Goal: Task Accomplishment & Management: Complete application form

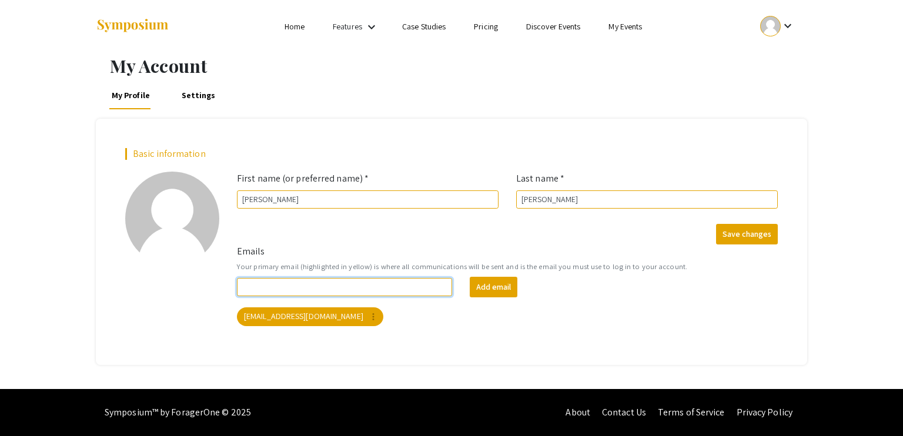
click at [377, 291] on input "Emails" at bounding box center [344, 287] width 215 height 18
click at [296, 24] on link "Home" at bounding box center [295, 26] width 20 height 11
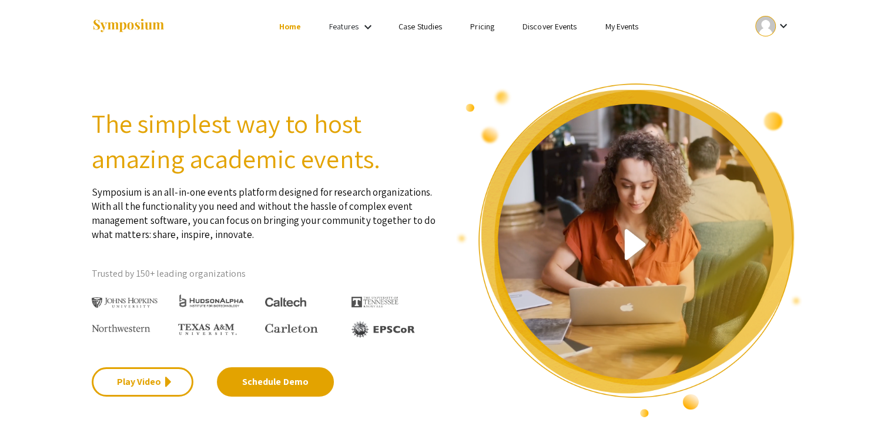
click at [774, 32] on div at bounding box center [766, 26] width 21 height 21
click at [796, 61] on button "My Account" at bounding box center [779, 58] width 72 height 28
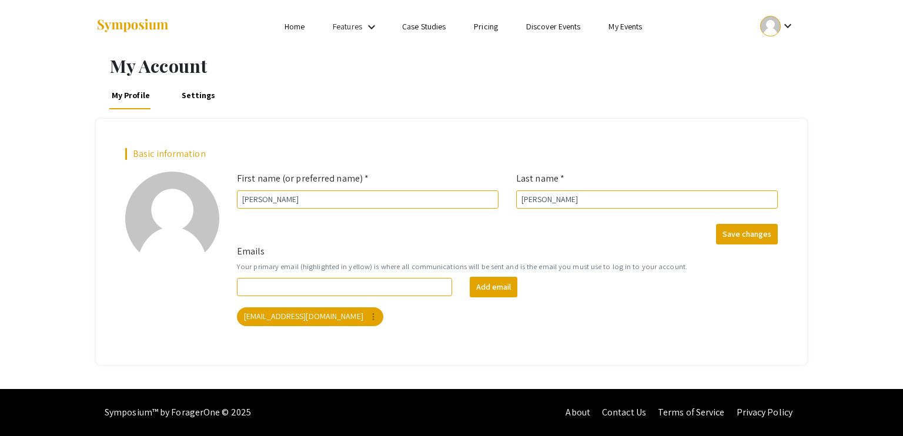
click at [297, 25] on link "Home" at bounding box center [295, 26] width 20 height 11
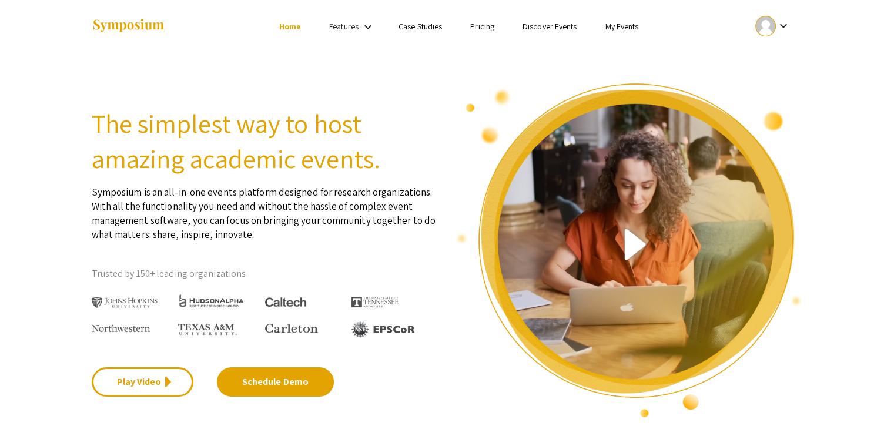
click at [620, 25] on link "My Events" at bounding box center [622, 26] width 34 height 11
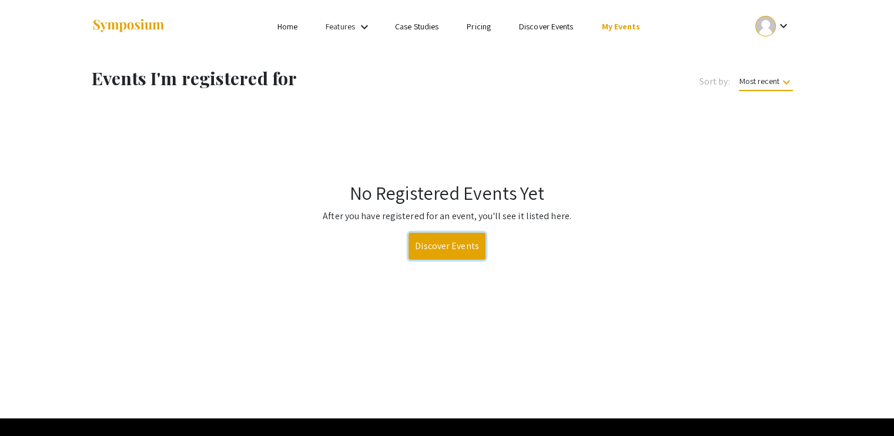
click at [445, 246] on link "Discover Events" at bounding box center [447, 246] width 77 height 27
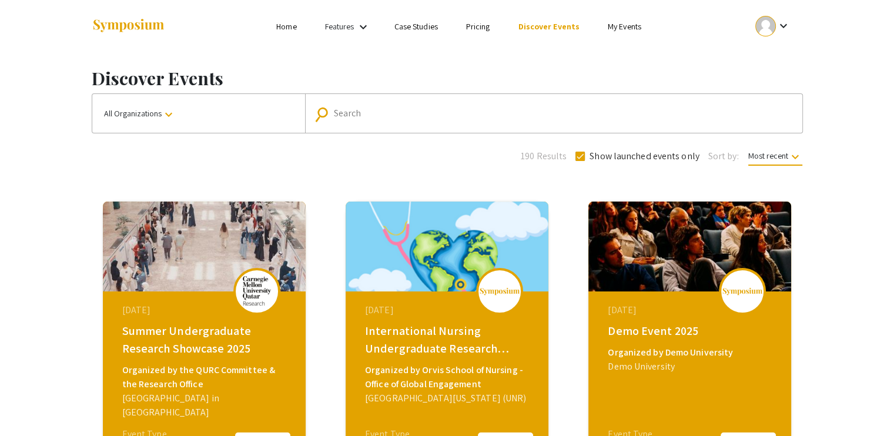
click at [447, 110] on input "Search" at bounding box center [560, 113] width 453 height 11
type input "oregon state"
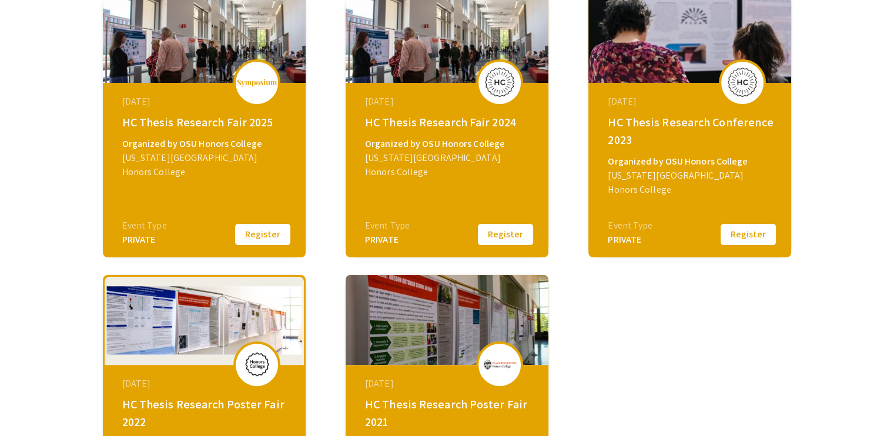
scroll to position [205, 0]
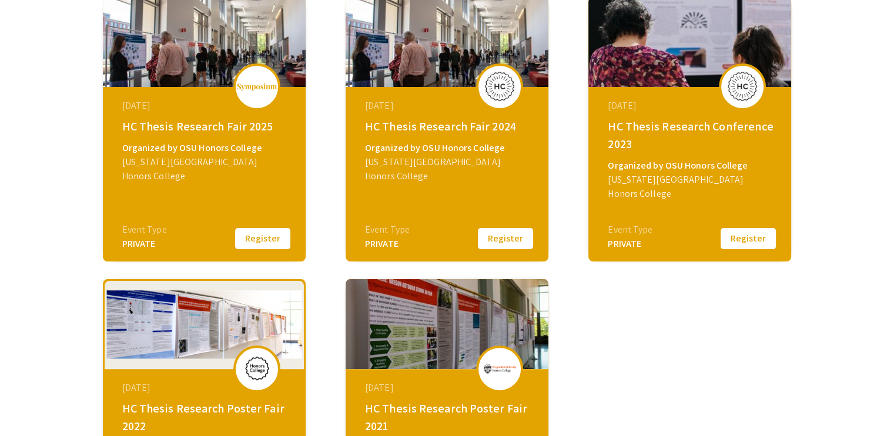
click at [179, 139] on div "March 11, 2025 HC Thesis Research Fair 2025 Organized by OSU Honors College Ore…" at bounding box center [206, 160] width 202 height 147
click at [250, 94] on div at bounding box center [256, 87] width 47 height 47
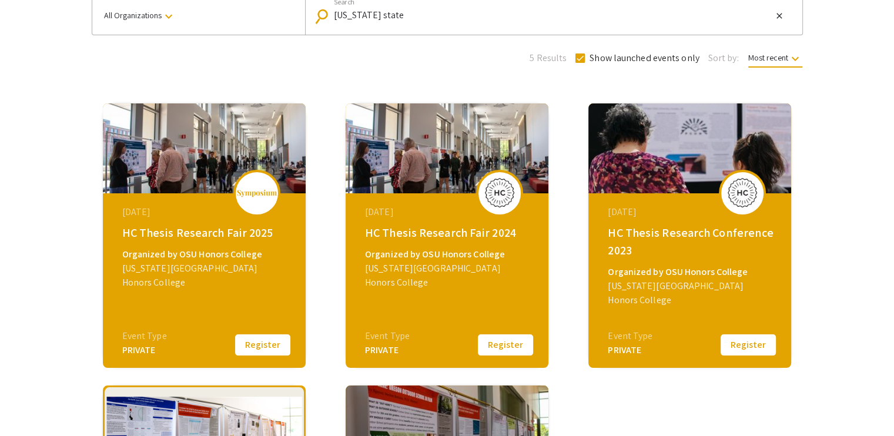
click at [272, 343] on button "Register" at bounding box center [262, 345] width 59 height 25
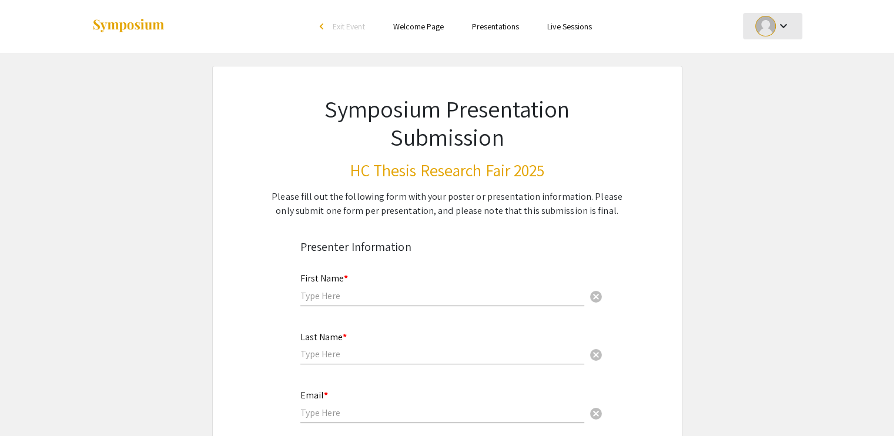
click at [781, 25] on mat-icon "keyboard_arrow_down" at bounding box center [783, 26] width 14 height 14
click at [774, 31] on div at bounding box center [447, 218] width 894 height 436
click at [347, 285] on div "First Name * cancel" at bounding box center [442, 284] width 284 height 45
click at [499, 21] on link "Presentations" at bounding box center [495, 26] width 47 height 11
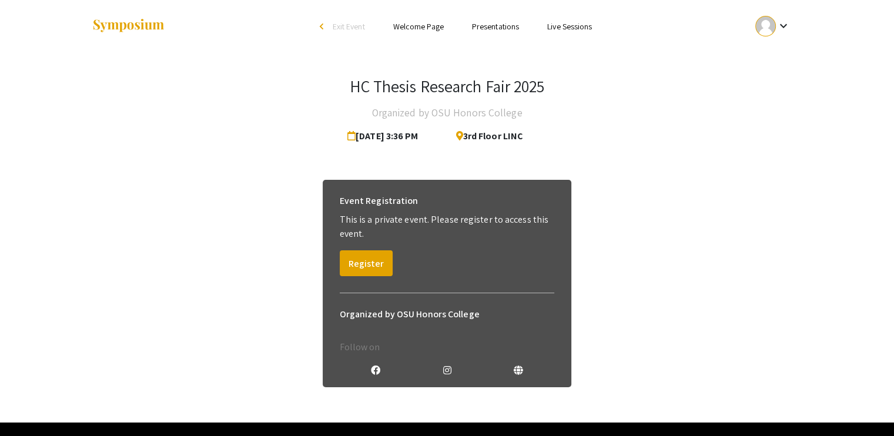
click at [345, 32] on span "Exit Event" at bounding box center [349, 26] width 32 height 11
click at [417, 28] on link "Welcome Page" at bounding box center [418, 26] width 51 height 11
click at [490, 27] on link "Presentations" at bounding box center [495, 26] width 47 height 11
click at [373, 265] on button "Register" at bounding box center [366, 263] width 53 height 26
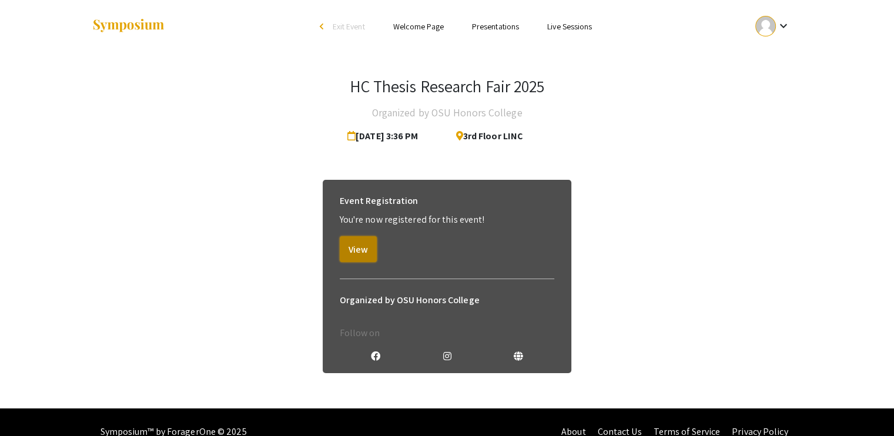
click at [363, 253] on button "View" at bounding box center [358, 249] width 37 height 26
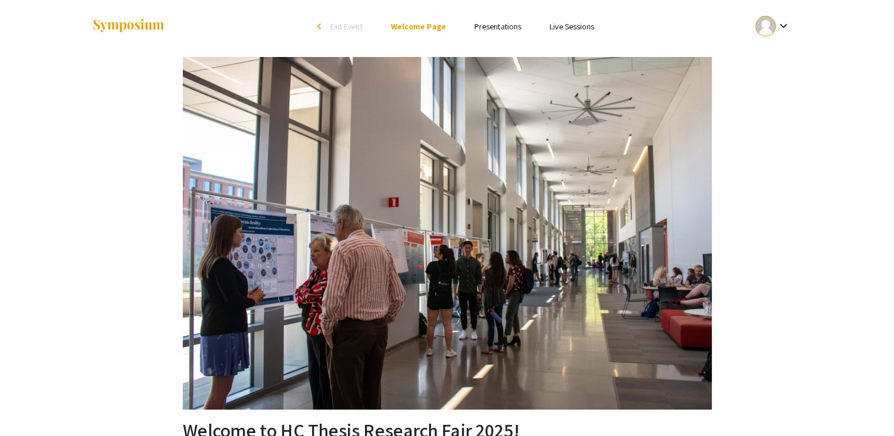
click at [502, 28] on link "Presentations" at bounding box center [498, 26] width 47 height 11
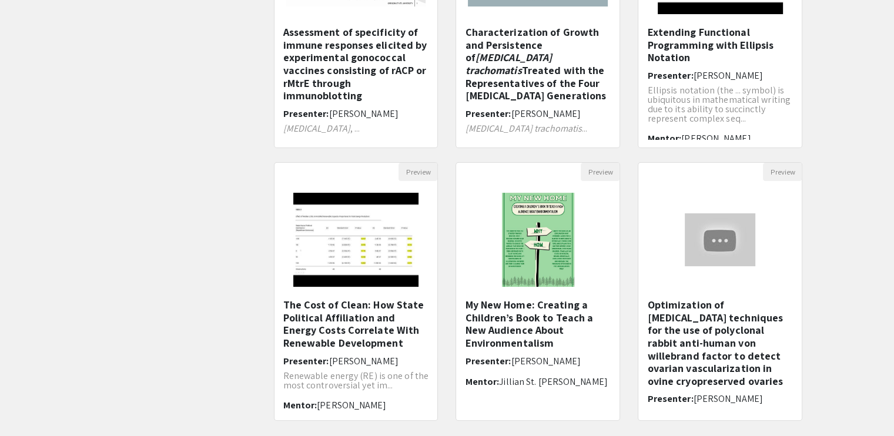
scroll to position [244, 0]
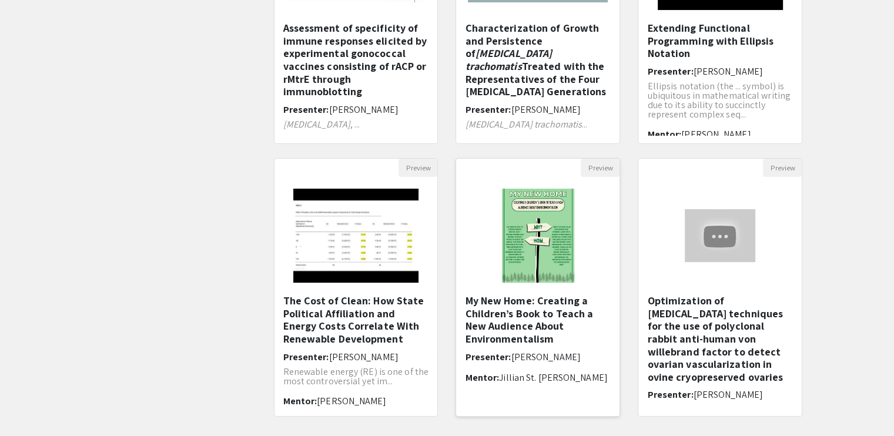
click at [501, 241] on img at bounding box center [538, 236] width 96 height 118
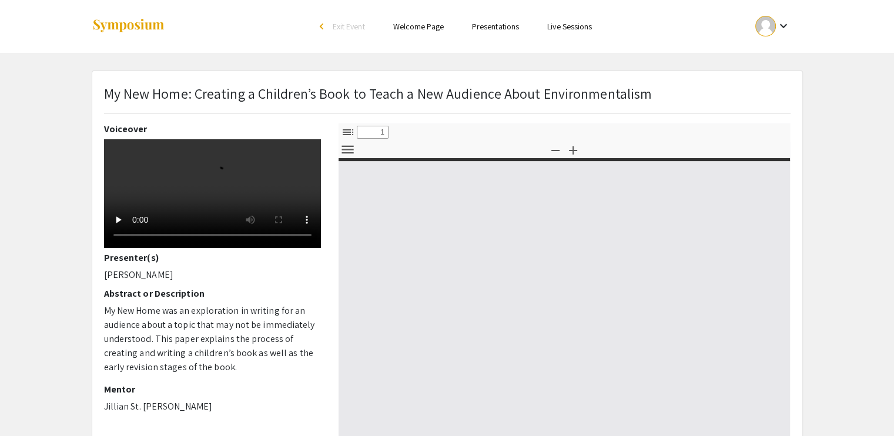
select select "custom"
type input "0"
select select "custom"
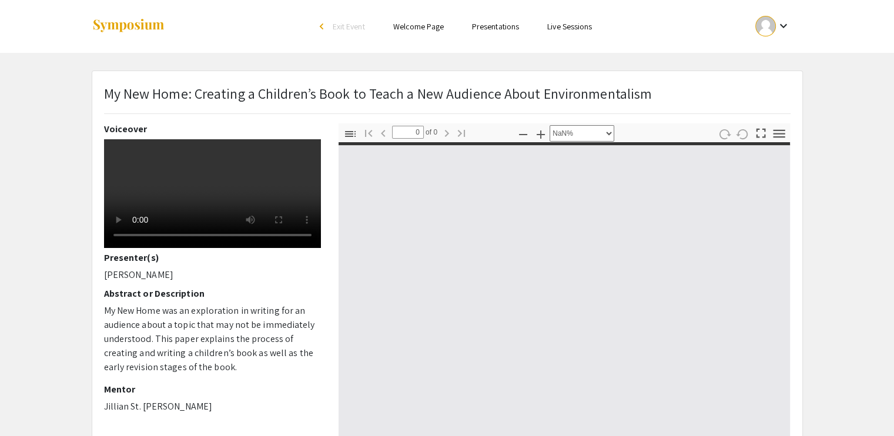
type input "1"
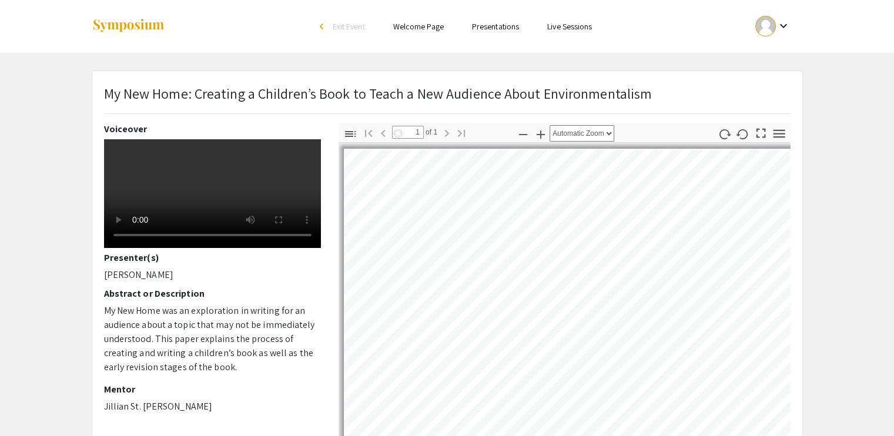
select select "auto"
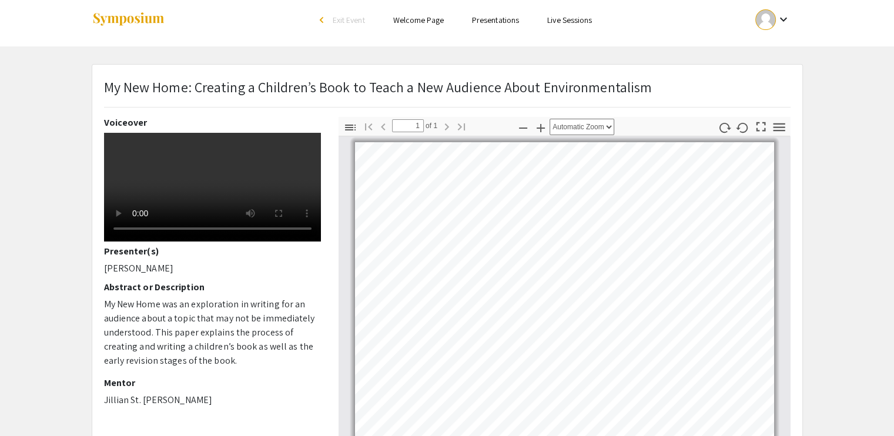
scroll to position [7, 0]
click at [486, 24] on link "Presentations" at bounding box center [495, 19] width 47 height 11
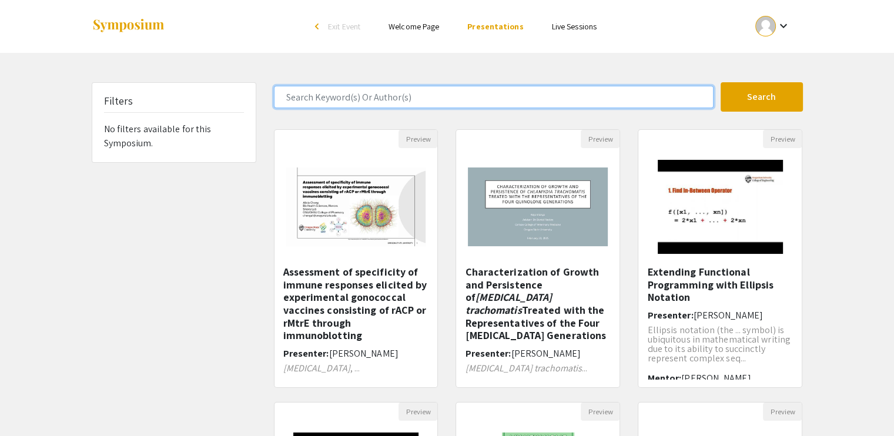
click at [637, 93] on input "Search Keyword(s) Or Author(s)" at bounding box center [494, 97] width 440 height 22
click at [721, 82] on button "Search" at bounding box center [762, 96] width 82 height 29
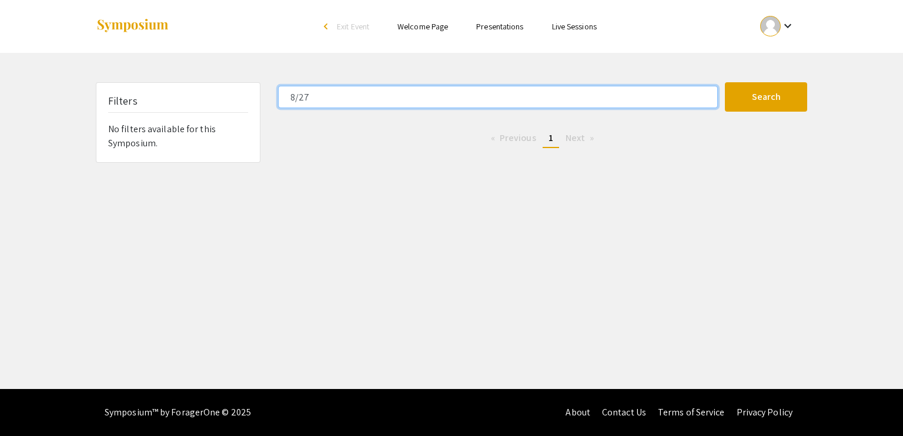
click at [300, 105] on input "8/27" at bounding box center [498, 97] width 440 height 22
type input "27"
click at [725, 82] on button "Search" at bounding box center [766, 96] width 82 height 29
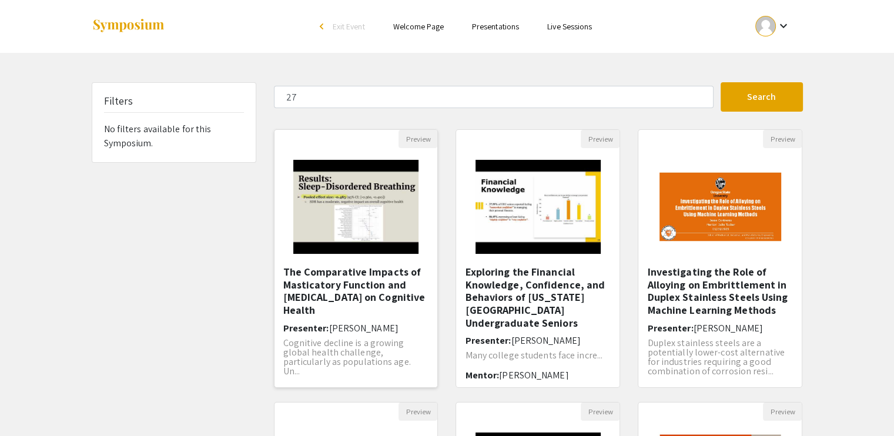
click at [378, 217] on img "Open Presentation <p>The Comparative Impacts of Masticatory Function and Sleep-…" at bounding box center [356, 207] width 149 height 118
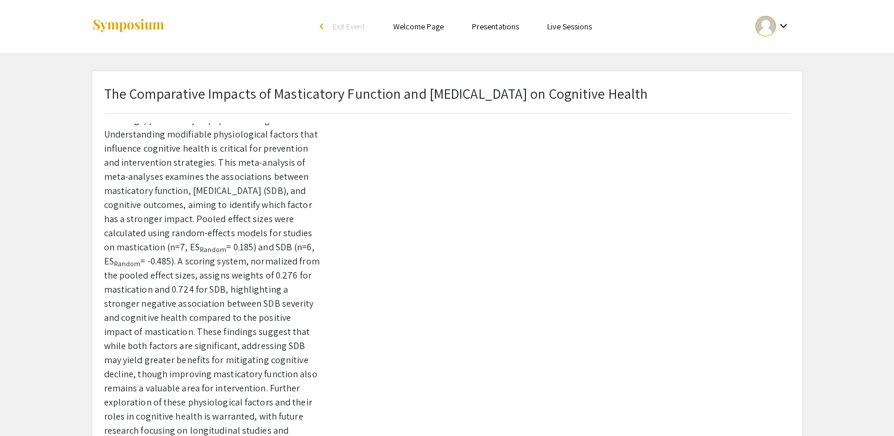
click at [422, 26] on link "Welcome Page" at bounding box center [418, 26] width 51 height 11
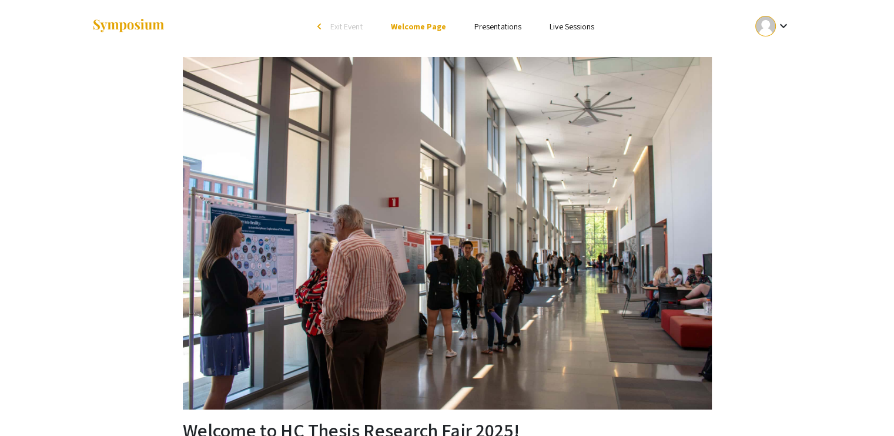
click at [502, 28] on link "Presentations" at bounding box center [498, 26] width 47 height 11
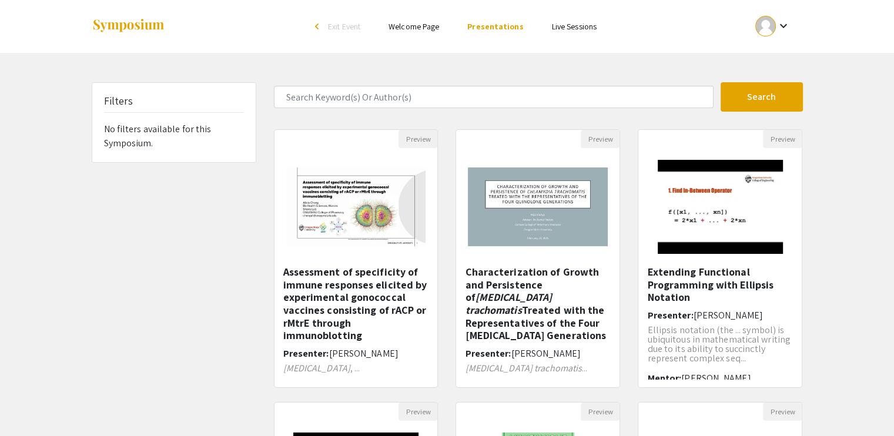
click at [565, 26] on link "Live Sessions" at bounding box center [574, 26] width 45 height 11
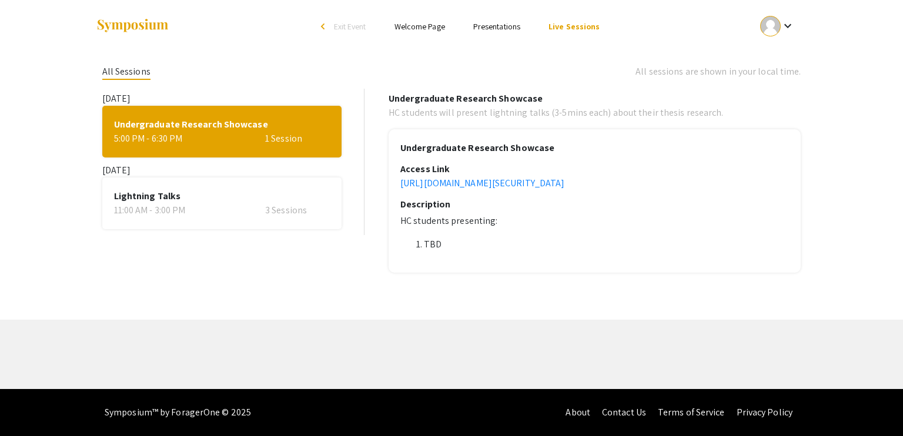
click at [494, 29] on link "Presentations" at bounding box center [496, 26] width 47 height 11
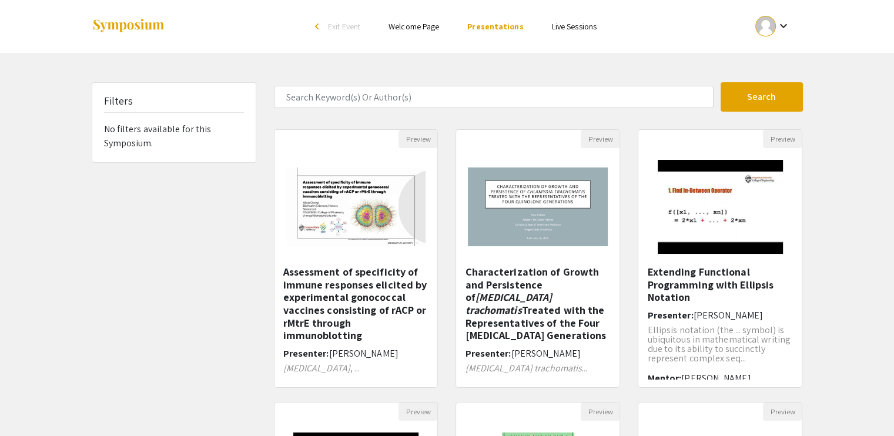
click at [426, 30] on link "Welcome Page" at bounding box center [414, 26] width 51 height 11
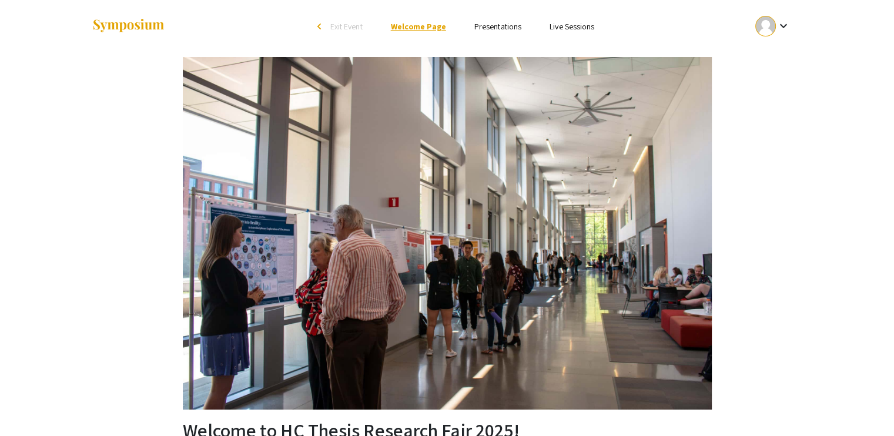
click at [426, 28] on link "Welcome Page" at bounding box center [418, 26] width 55 height 11
click at [318, 26] on div "arrow_back_ios" at bounding box center [321, 26] width 7 height 7
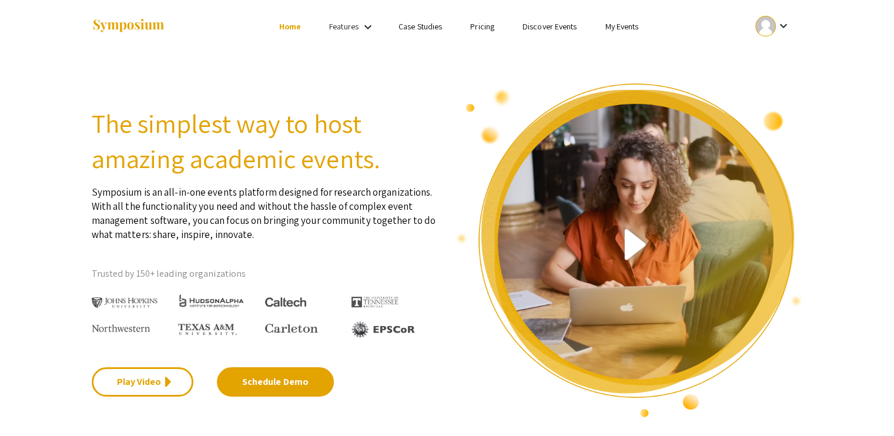
click at [629, 30] on link "My Events" at bounding box center [622, 26] width 34 height 11
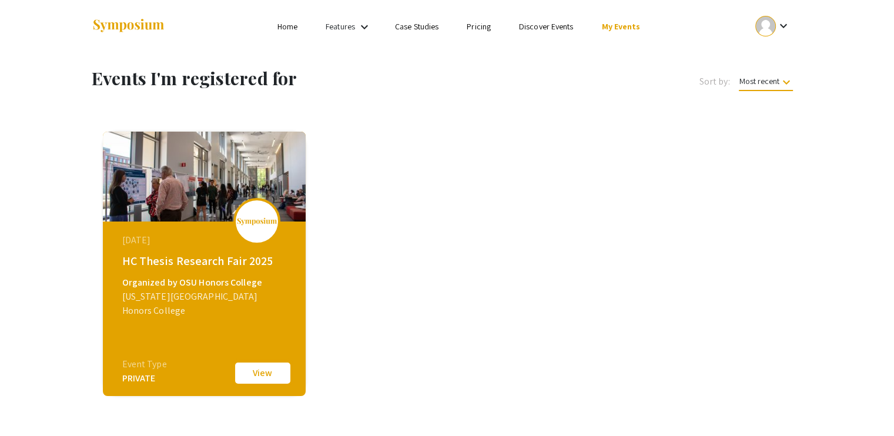
click at [241, 375] on button "View" at bounding box center [262, 373] width 59 height 25
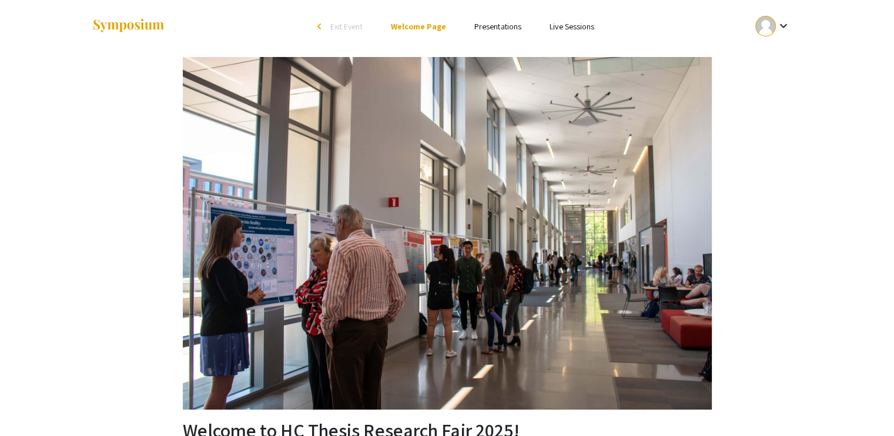
click at [496, 26] on link "Presentations" at bounding box center [498, 26] width 47 height 11
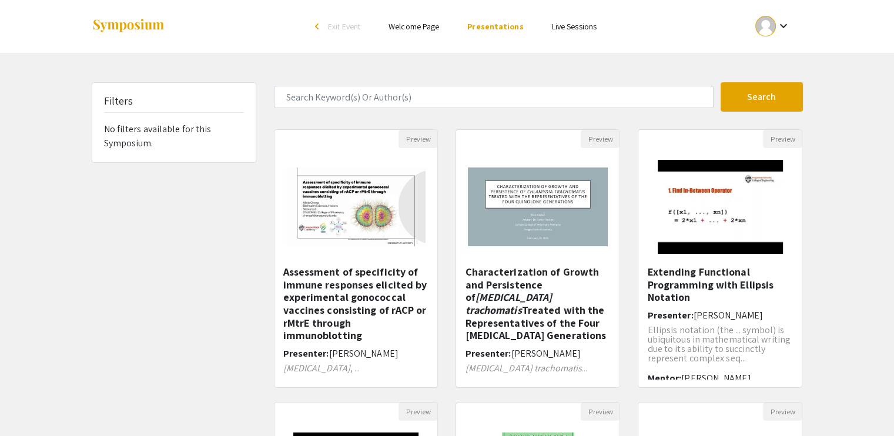
click at [569, 27] on link "Live Sessions" at bounding box center [574, 26] width 45 height 11
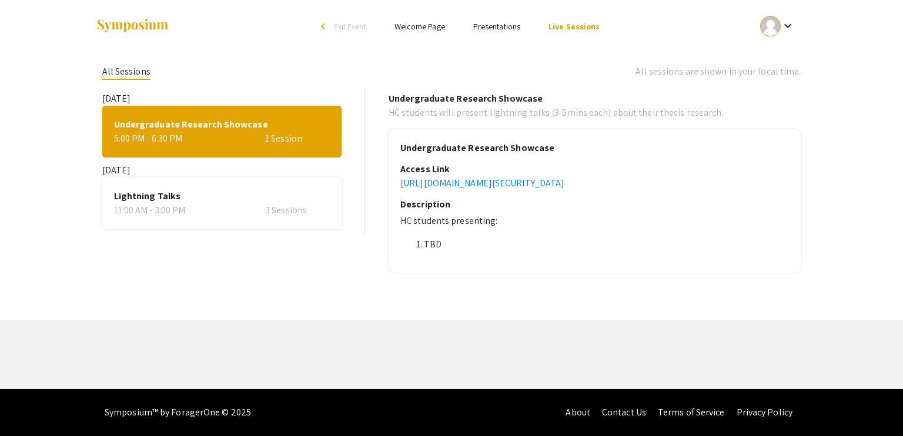
click at [422, 25] on link "Welcome Page" at bounding box center [420, 26] width 51 height 11
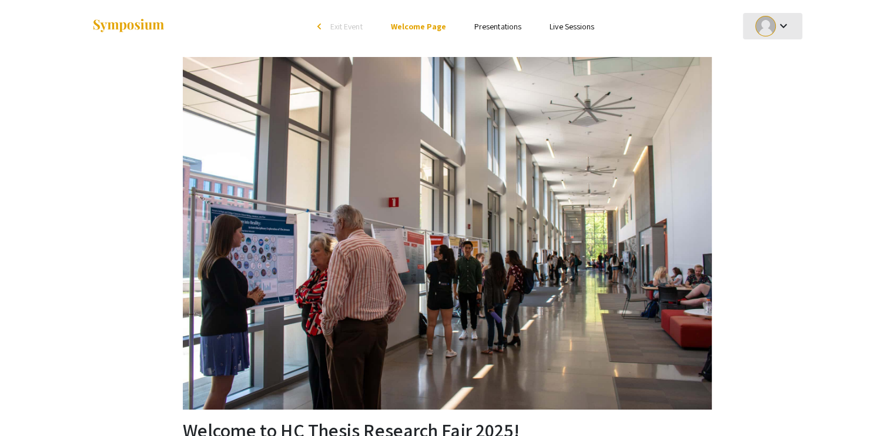
click at [786, 19] on mat-icon "keyboard_arrow_down" at bounding box center [783, 26] width 14 height 14
click at [788, 86] on button "My Submissions" at bounding box center [779, 86] width 72 height 28
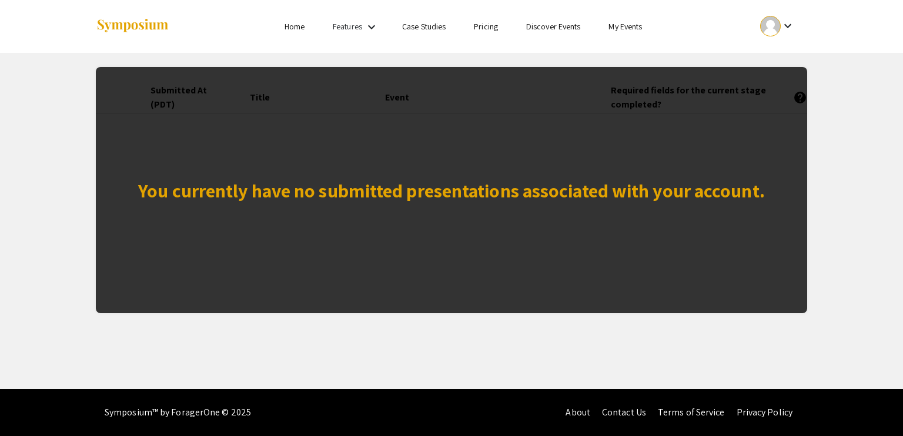
click at [777, 29] on div at bounding box center [770, 26] width 21 height 21
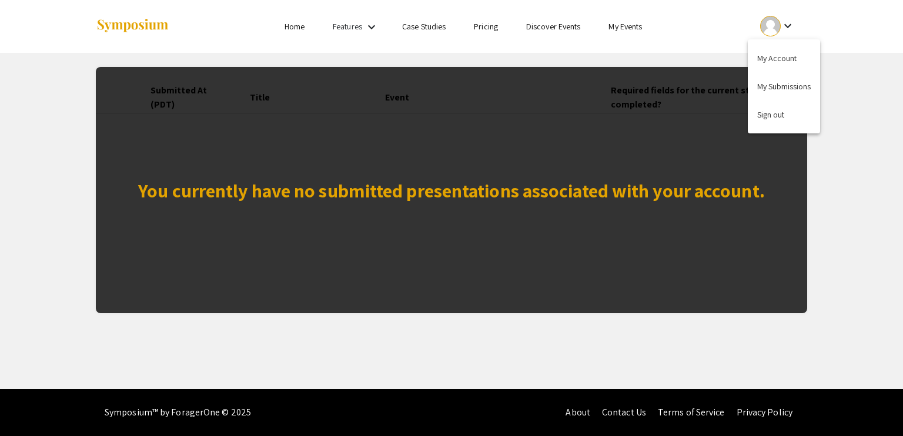
click at [367, 30] on div at bounding box center [451, 218] width 903 height 436
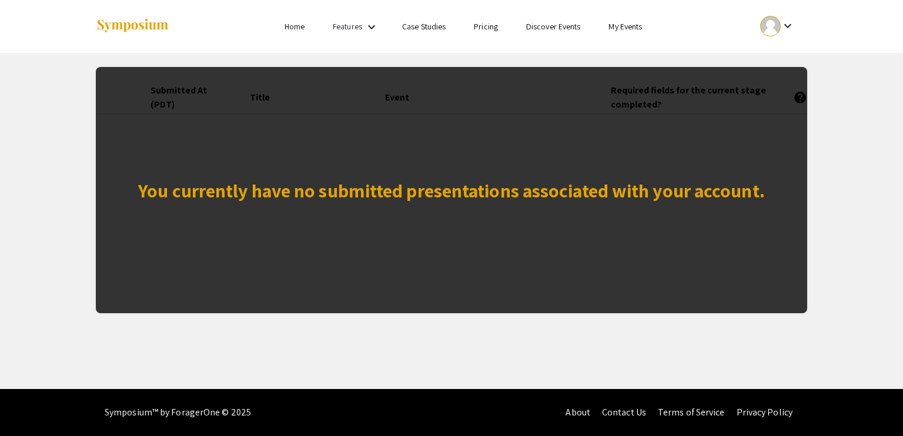
click at [353, 29] on link "Features" at bounding box center [347, 26] width 29 height 11
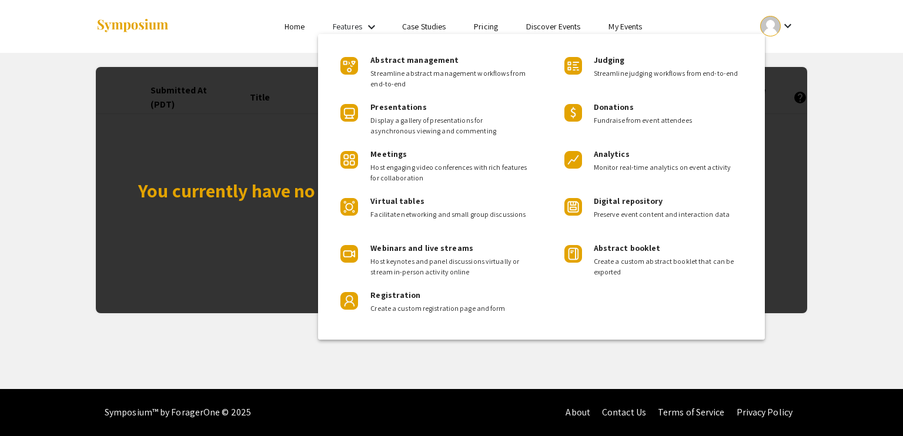
click at [353, 28] on div at bounding box center [451, 218] width 903 height 436
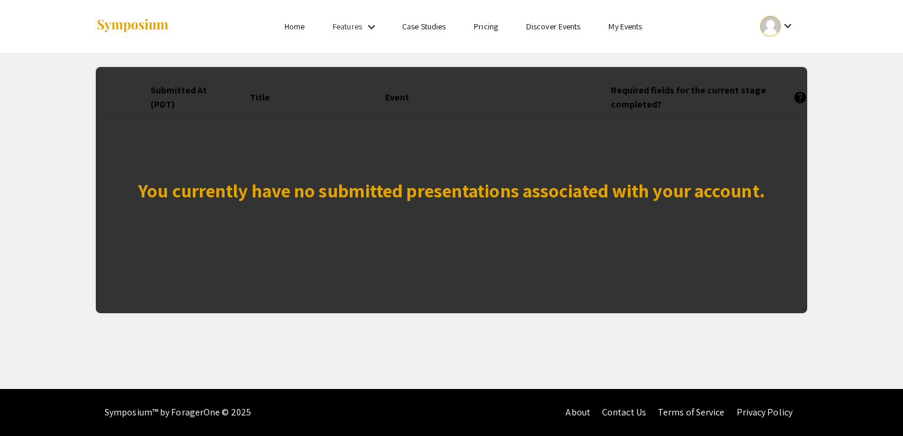
click at [299, 28] on link "Home" at bounding box center [295, 26] width 20 height 11
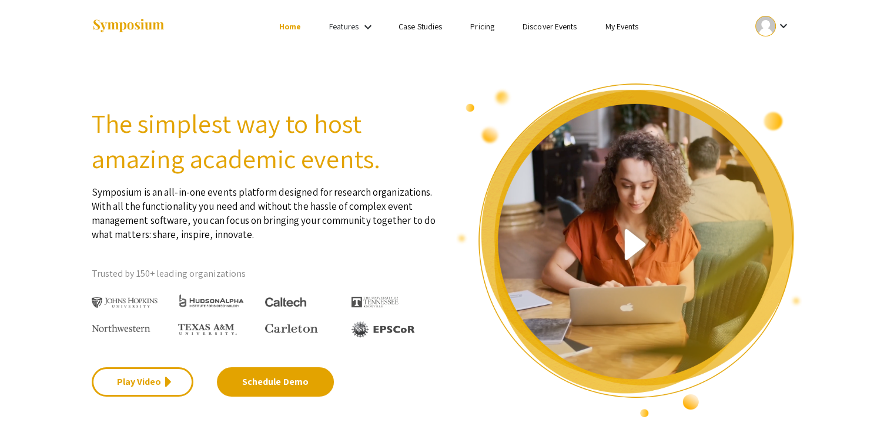
click at [626, 26] on link "My Events" at bounding box center [622, 26] width 34 height 11
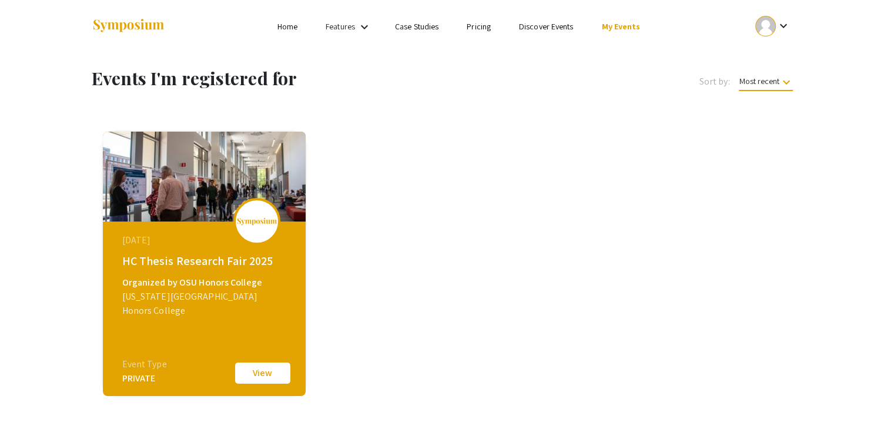
click at [233, 310] on div "March 11, 2025 HC Thesis Research Fair 2025 Organized by OSU Honors College Ore…" at bounding box center [206, 295] width 202 height 147
click at [278, 372] on button "View" at bounding box center [262, 373] width 59 height 25
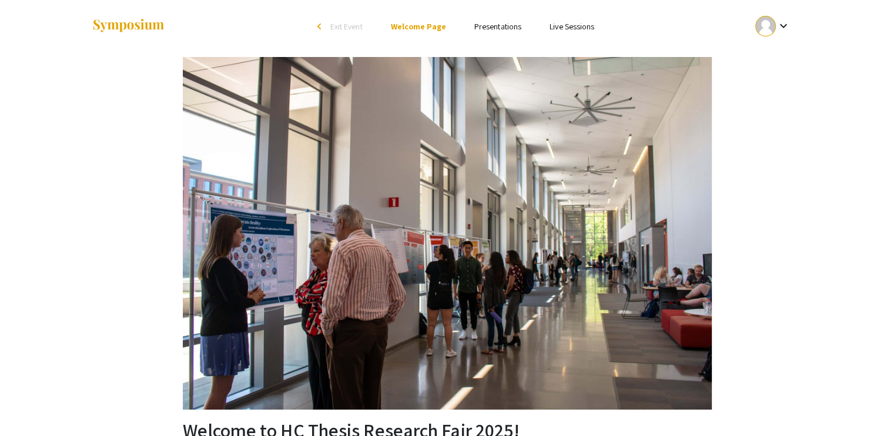
click at [503, 24] on link "Presentations" at bounding box center [498, 26] width 47 height 11
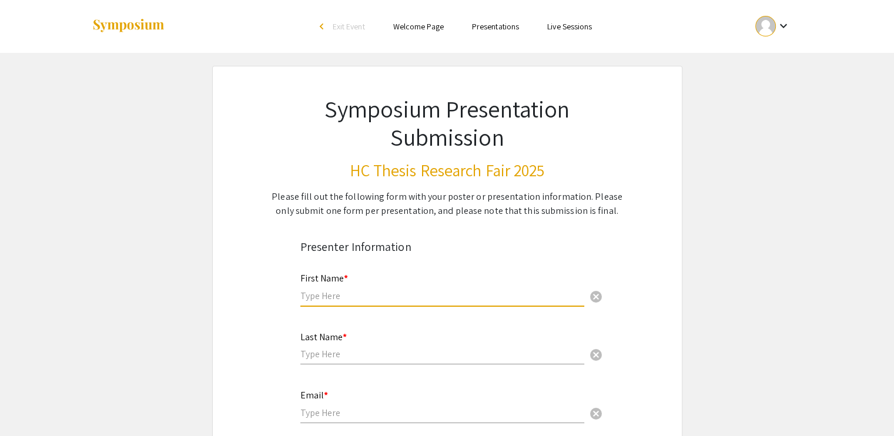
click at [405, 296] on input "text" at bounding box center [442, 296] width 284 height 12
type input "[PERSON_NAME]"
type input "[PERSON_NAME][EMAIL_ADDRESS][DOMAIN_NAME]"
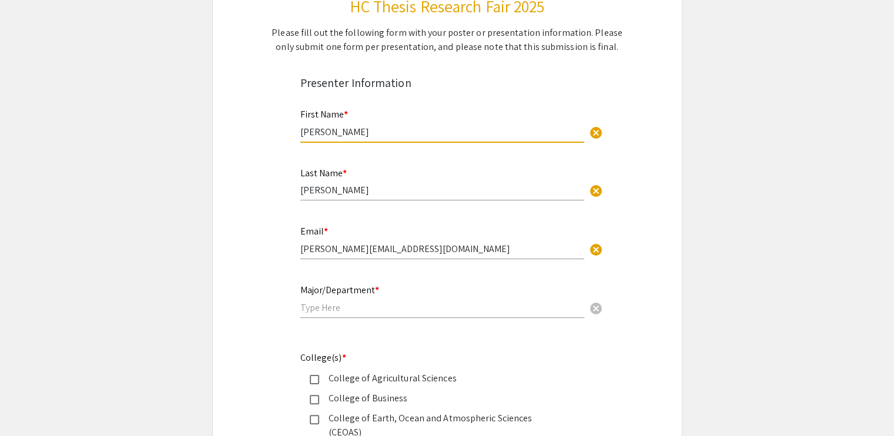
scroll to position [167, 0]
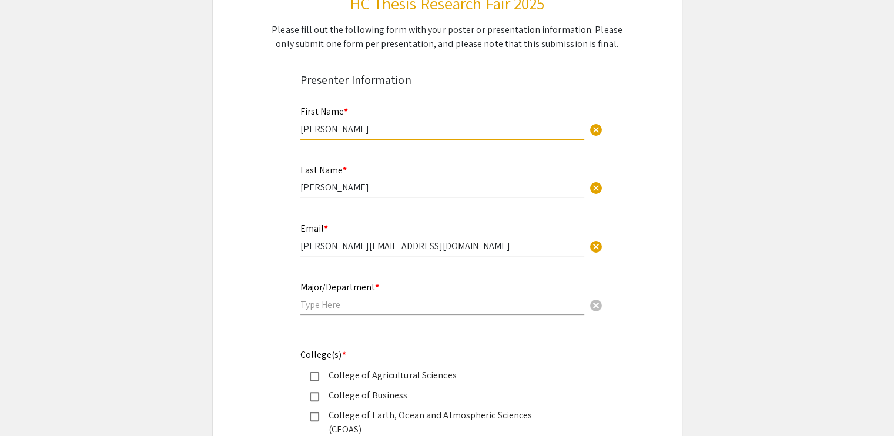
click at [543, 251] on input "[PERSON_NAME][EMAIL_ADDRESS][DOMAIN_NAME]" at bounding box center [442, 246] width 284 height 12
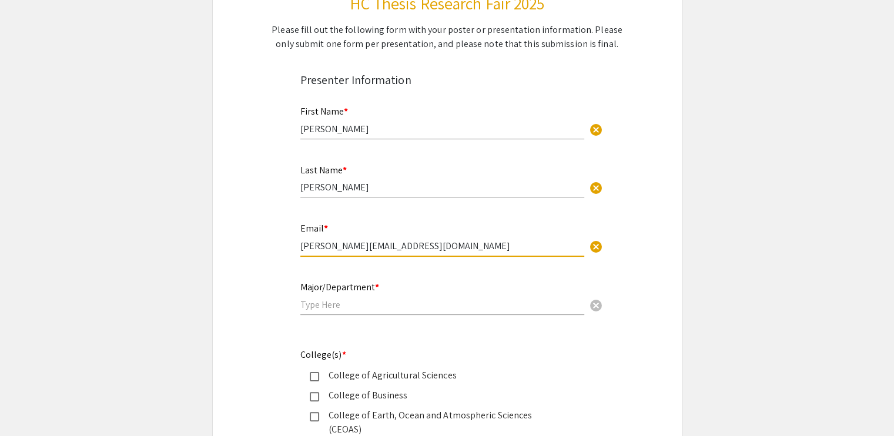
click at [336, 303] on input "text" at bounding box center [442, 305] width 284 height 12
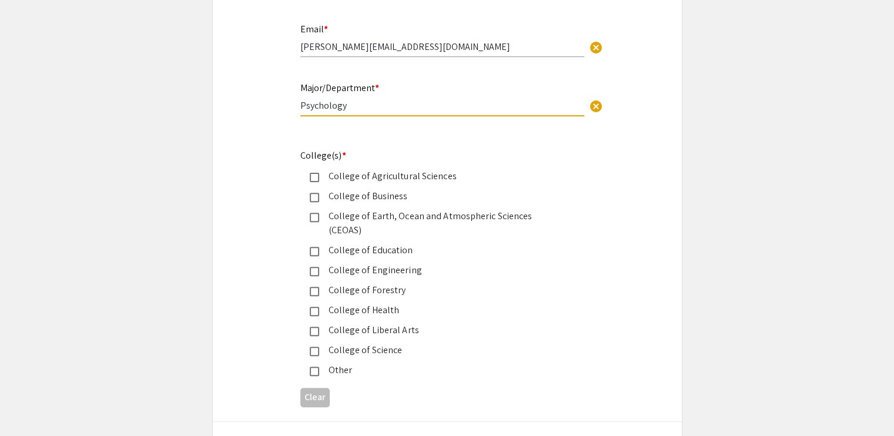
scroll to position [375, 0]
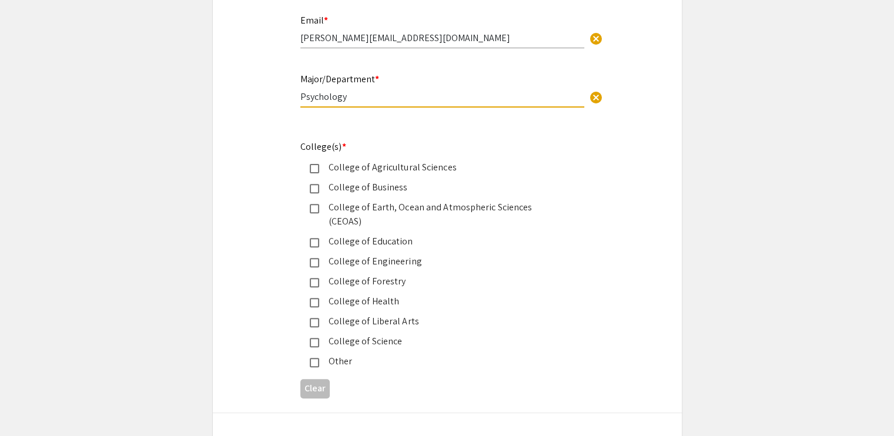
type input "Psychology"
click at [336, 315] on div "College of Liberal Arts" at bounding box center [442, 322] width 247 height 14
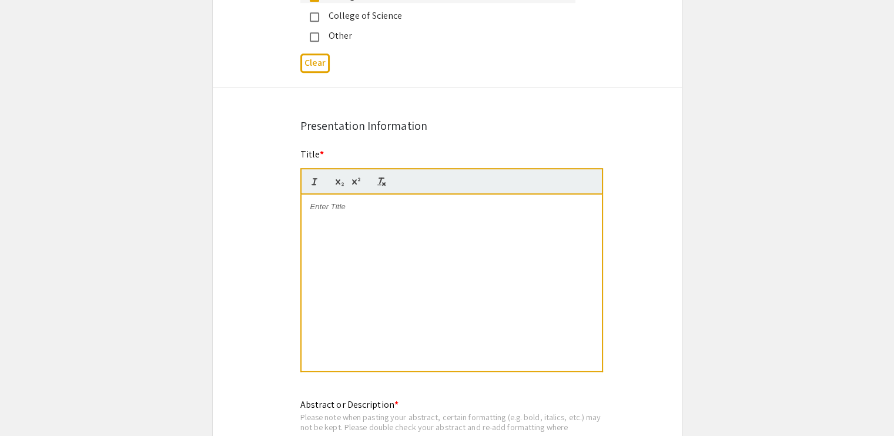
scroll to position [703, 0]
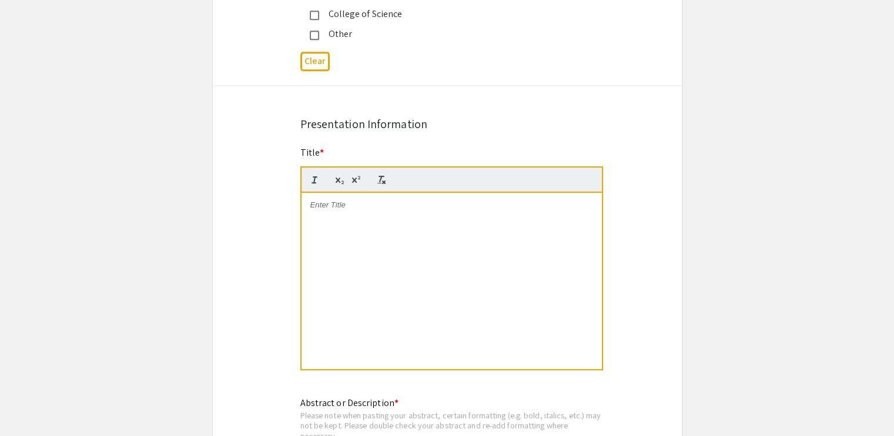
click at [419, 196] on div at bounding box center [452, 281] width 300 height 176
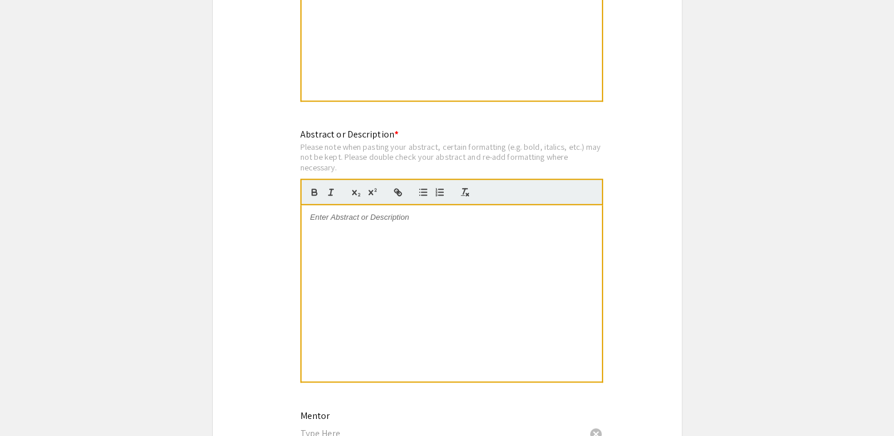
scroll to position [975, 0]
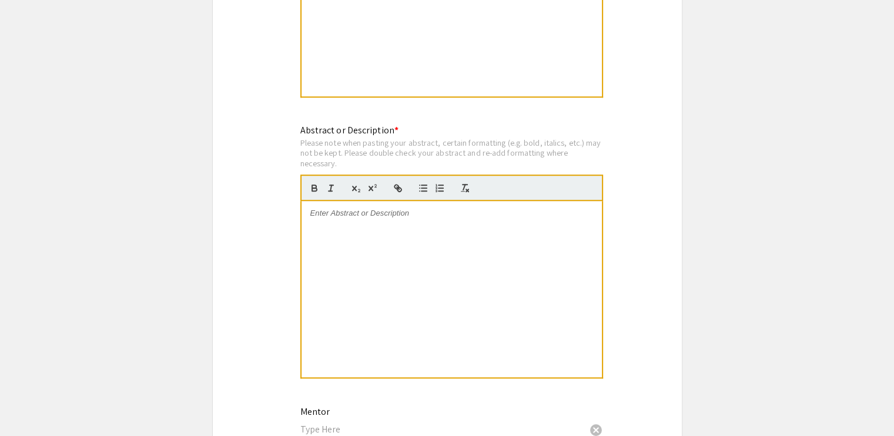
click at [437, 211] on div at bounding box center [452, 289] width 300 height 176
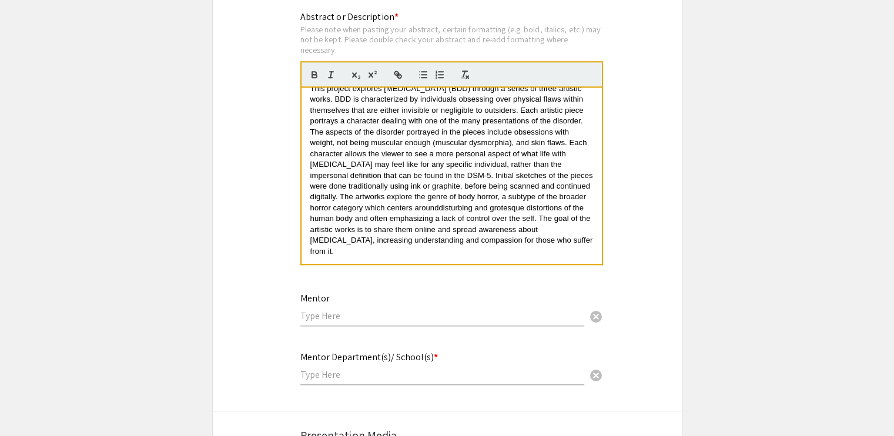
scroll to position [1090, 0]
click at [361, 309] on input "text" at bounding box center [442, 315] width 284 height 12
click at [322, 305] on div "Mentor [PERSON_NAME] cancel" at bounding box center [442, 302] width 284 height 45
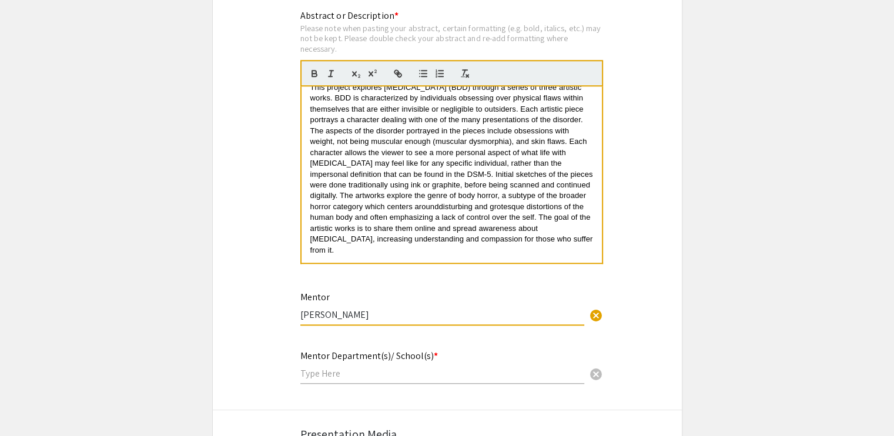
click at [325, 309] on input "[PERSON_NAME]" at bounding box center [442, 315] width 284 height 12
type input "[PERSON_NAME]"
click at [361, 367] on input "text" at bounding box center [442, 373] width 284 height 12
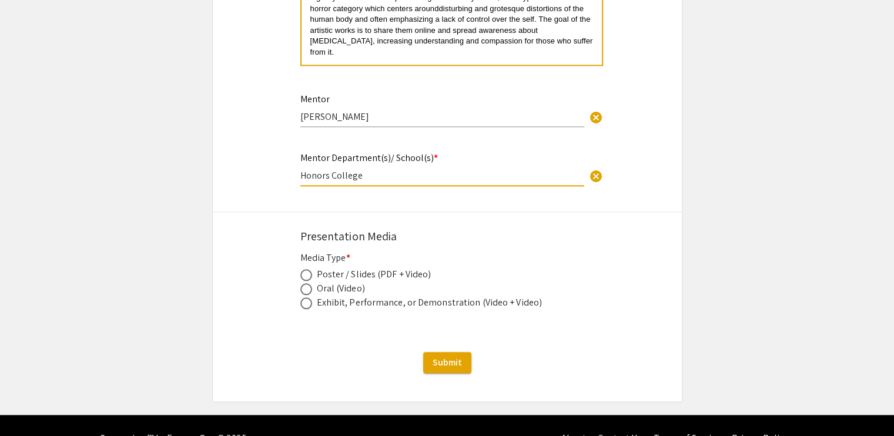
scroll to position [1296, 0]
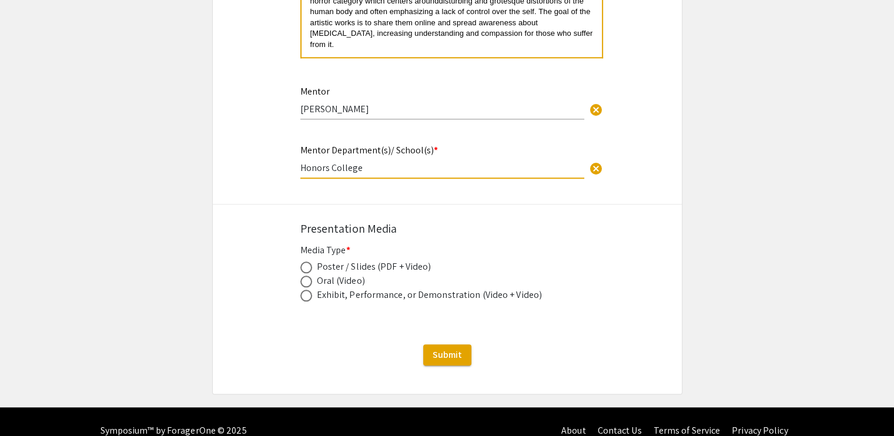
type input "Honors College"
click at [308, 262] on span at bounding box center [306, 268] width 12 height 12
click at [308, 262] on input "radio" at bounding box center [306, 268] width 12 height 12
radio input "true"
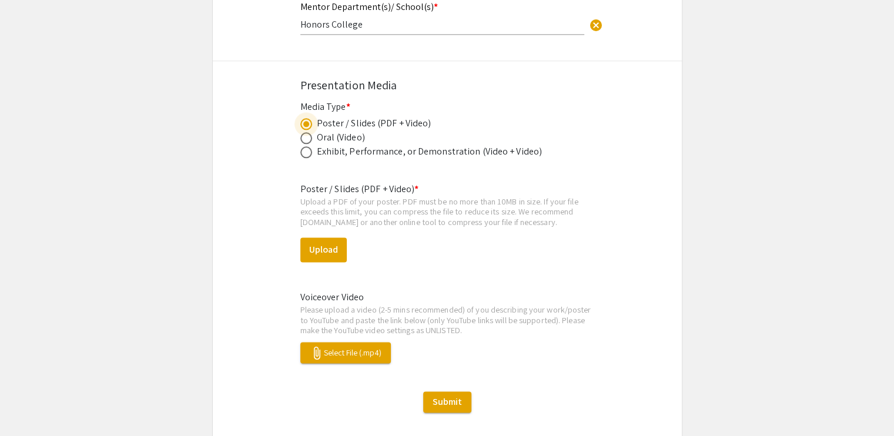
scroll to position [1439, 0]
click at [328, 131] on div "Oral (Video)" at bounding box center [341, 138] width 48 height 14
click at [306, 132] on span at bounding box center [306, 138] width 12 height 12
click at [306, 132] on input "radio" at bounding box center [306, 138] width 12 height 12
radio input "true"
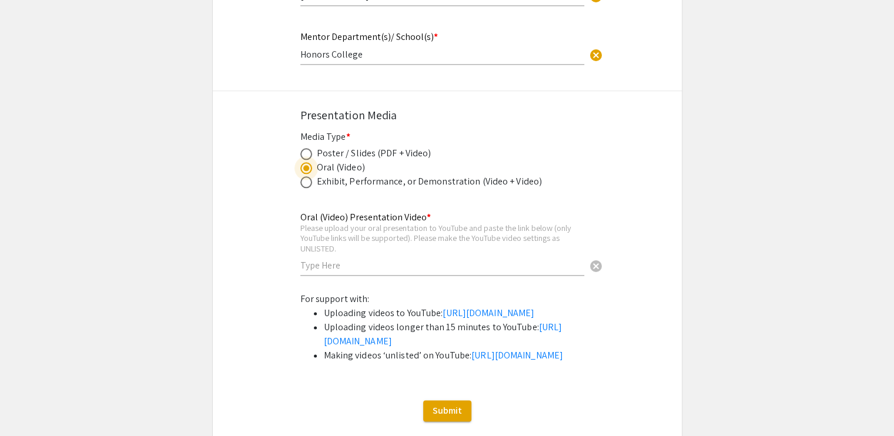
scroll to position [1387, 0]
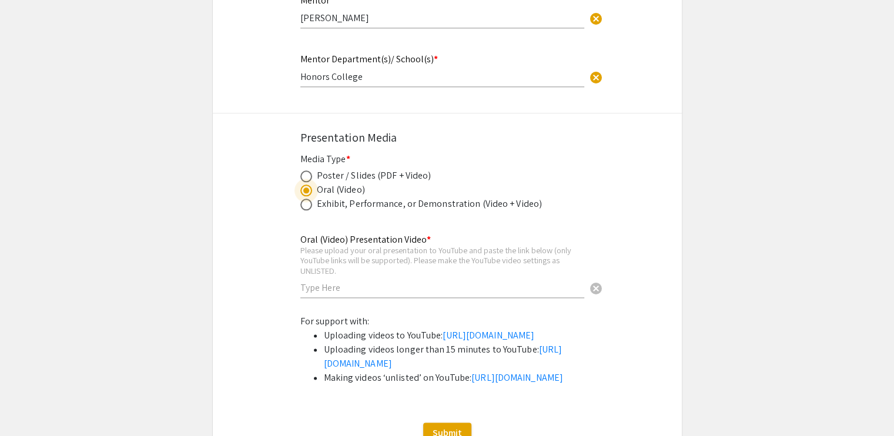
click at [310, 171] on span at bounding box center [306, 177] width 12 height 12
click at [310, 171] on input "radio" at bounding box center [306, 177] width 12 height 12
radio input "true"
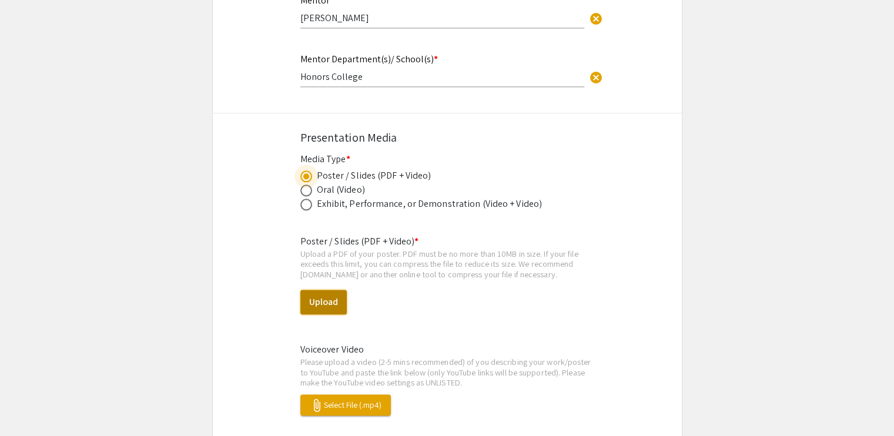
click at [342, 290] on button "Upload" at bounding box center [323, 302] width 46 height 25
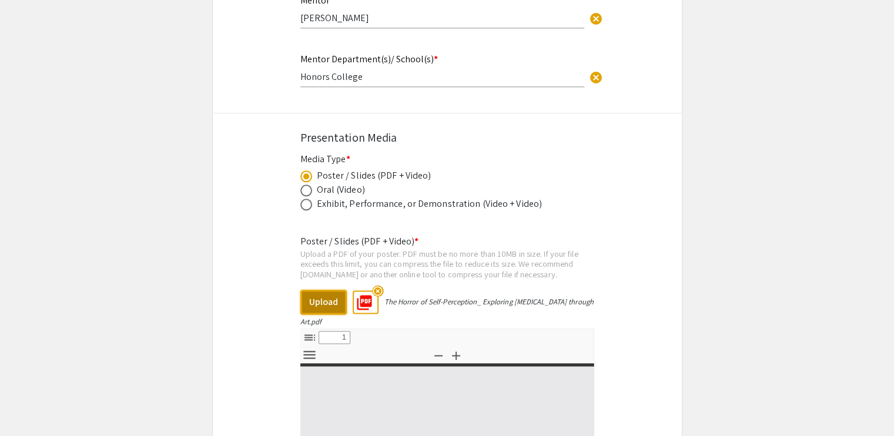
select select "custom"
type input "0"
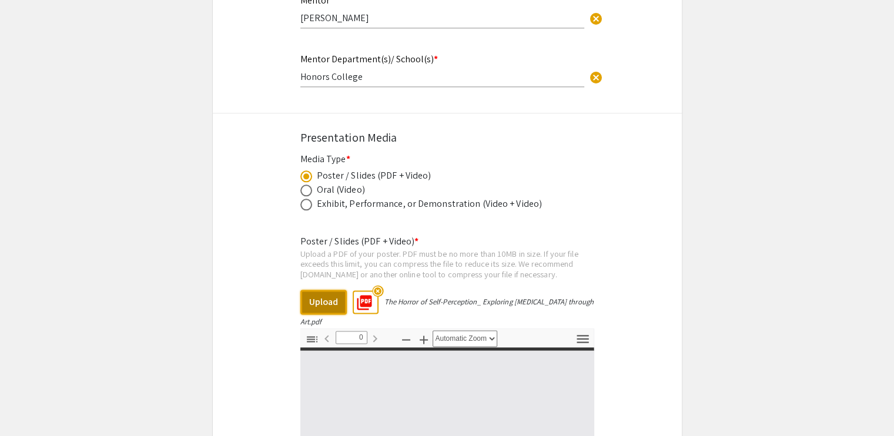
select select "custom"
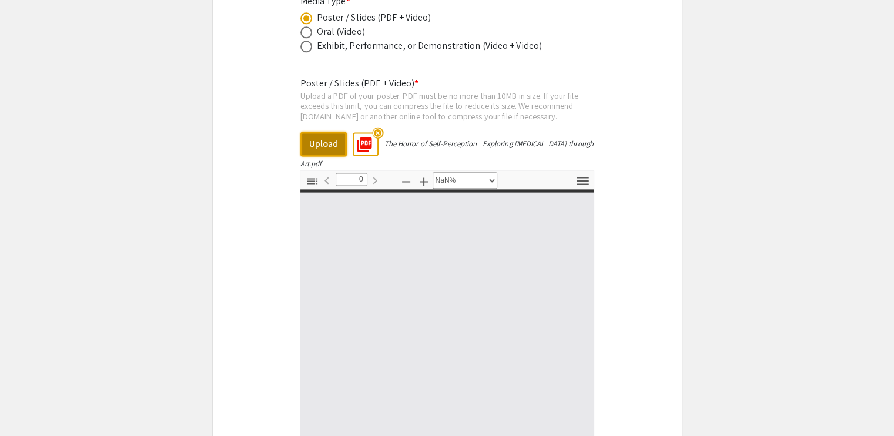
type input "1"
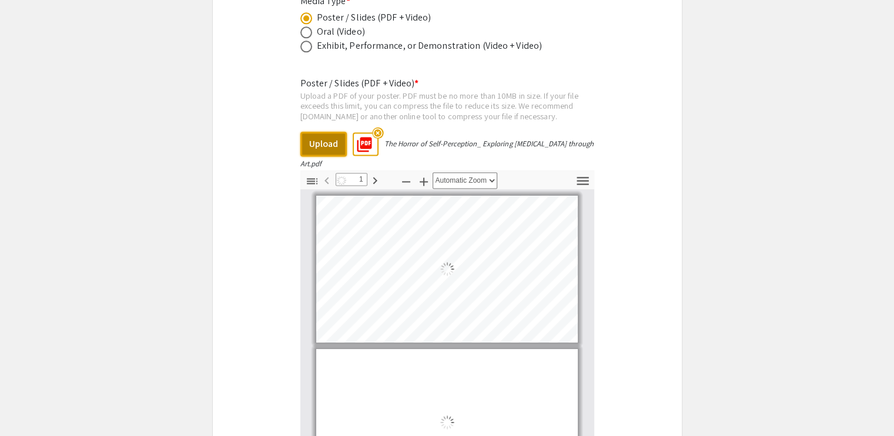
select select "auto"
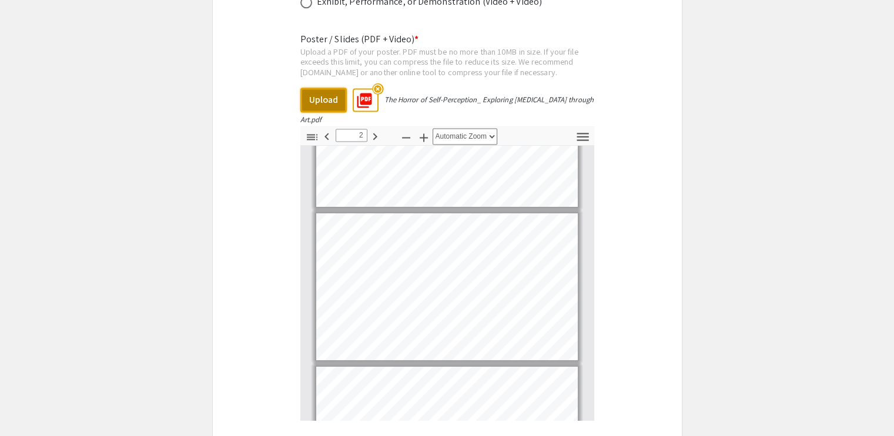
scroll to position [0, 0]
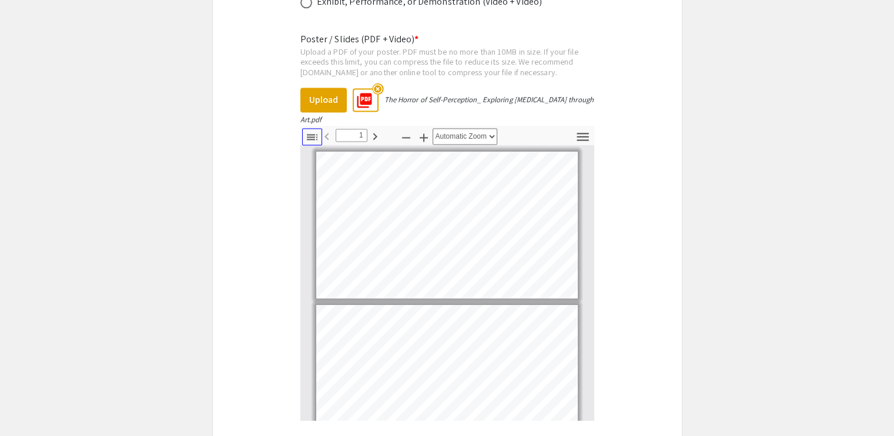
click at [315, 130] on icon "button" at bounding box center [312, 137] width 14 height 14
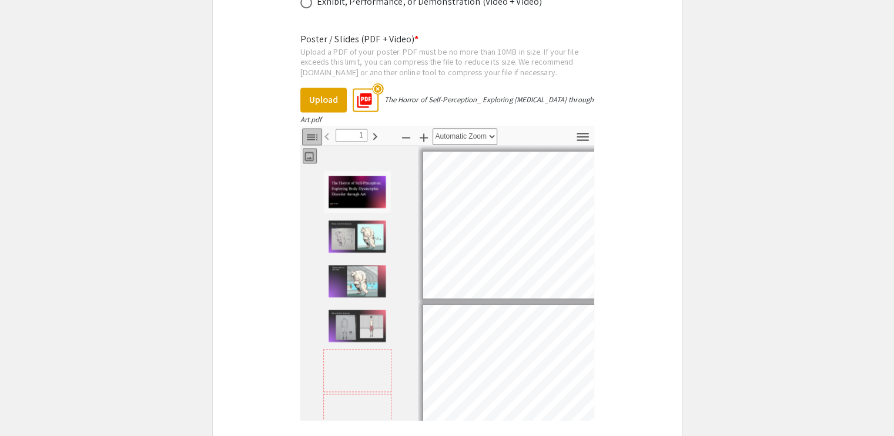
scroll to position [2, 0]
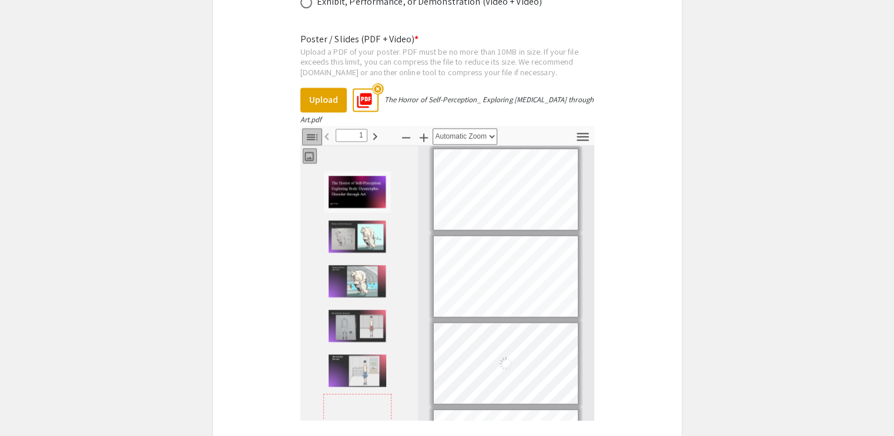
click at [315, 130] on icon "button" at bounding box center [312, 137] width 14 height 14
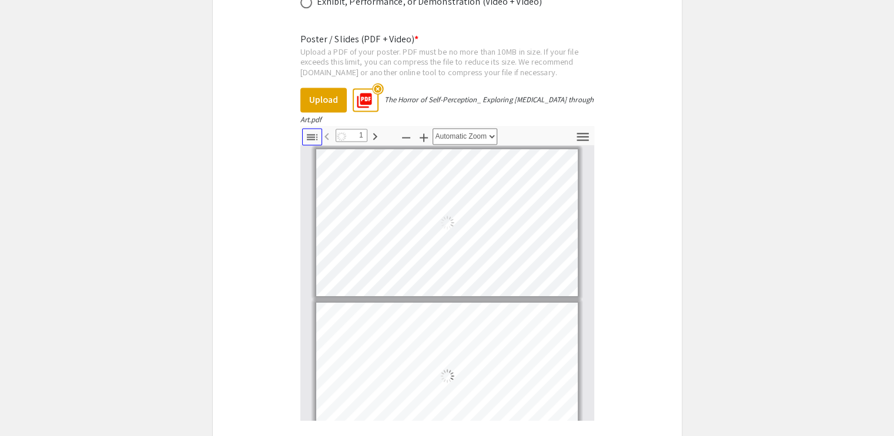
scroll to position [0, 0]
click at [584, 129] on icon "button" at bounding box center [583, 137] width 16 height 16
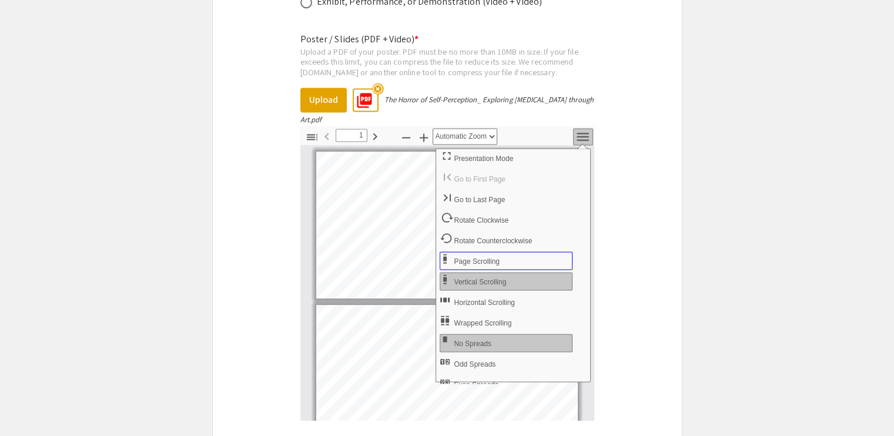
click at [460, 258] on span "Page Scrolling" at bounding box center [479, 262] width 48 height 8
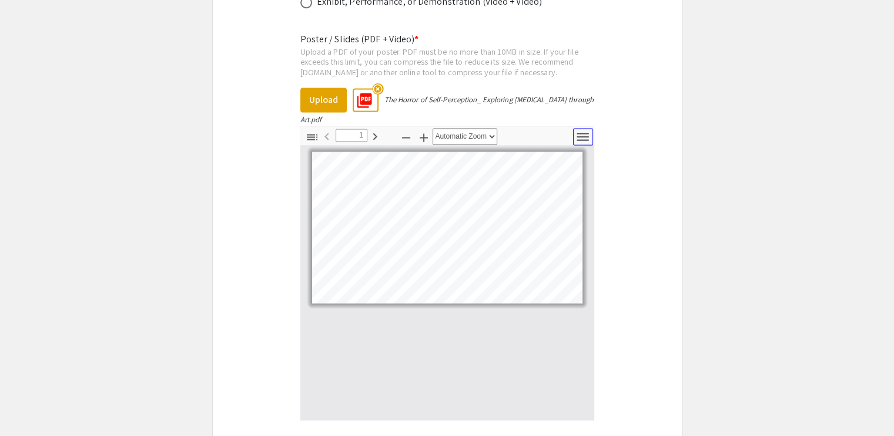
click at [579, 133] on icon "button" at bounding box center [583, 137] width 12 height 8
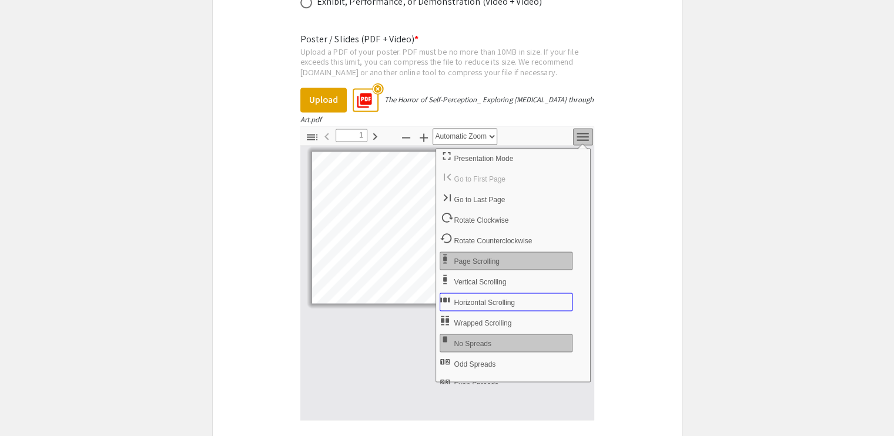
click at [480, 299] on span "Horizontal Scrolling" at bounding box center [486, 303] width 63 height 8
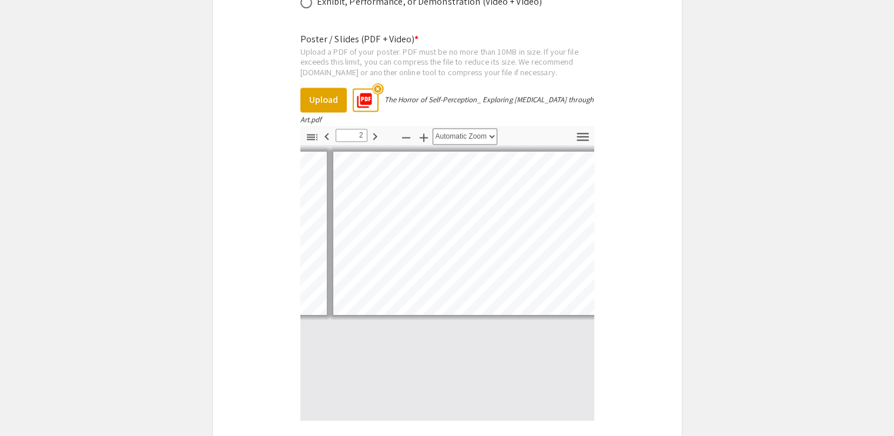
scroll to position [0, 270]
click at [582, 129] on icon "button" at bounding box center [583, 137] width 16 height 16
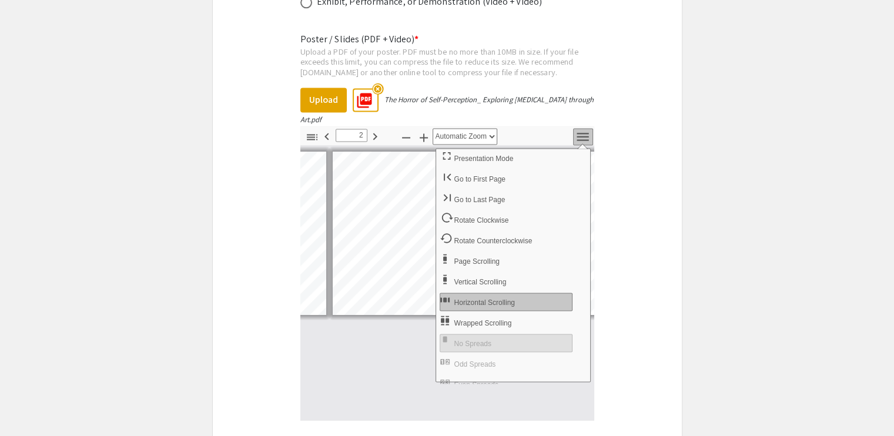
click at [580, 129] on icon "button" at bounding box center [583, 137] width 16 height 16
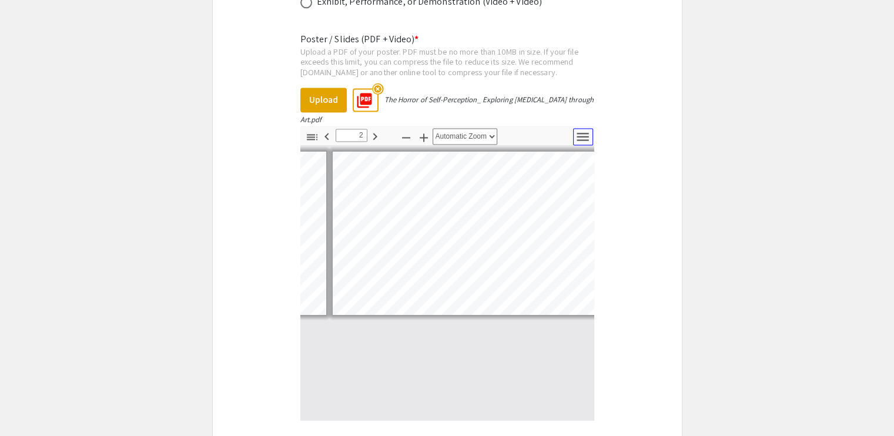
click at [580, 129] on icon "button" at bounding box center [583, 137] width 16 height 16
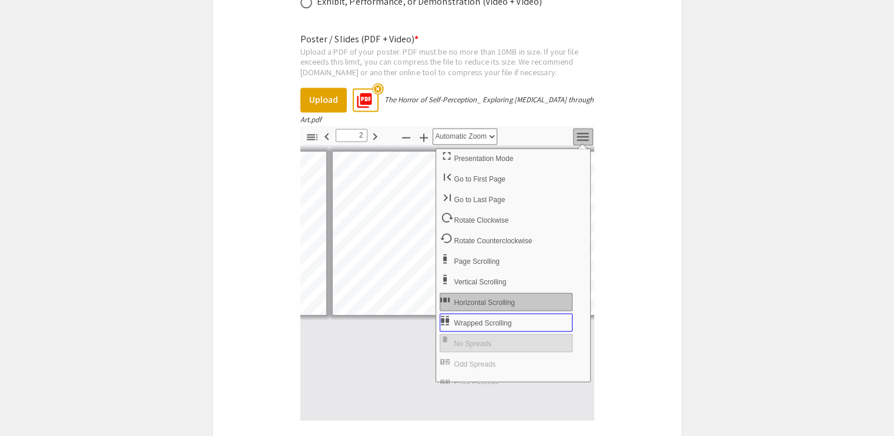
click at [493, 319] on span "Wrapped Scrolling" at bounding box center [485, 323] width 60 height 8
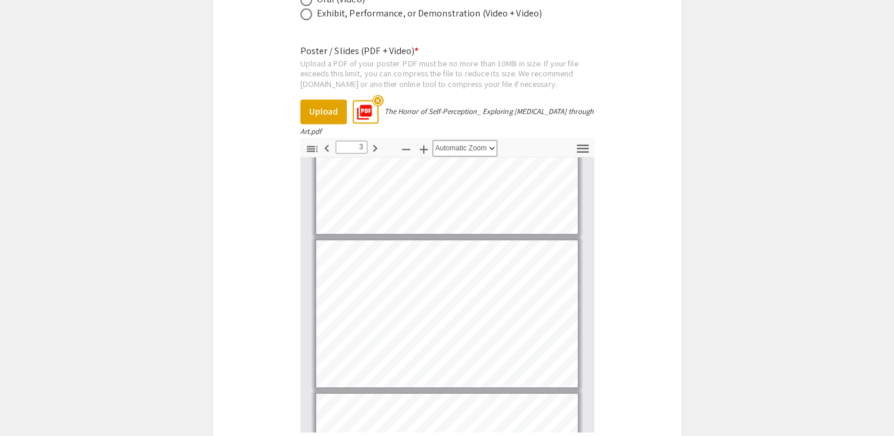
scroll to position [0, 0]
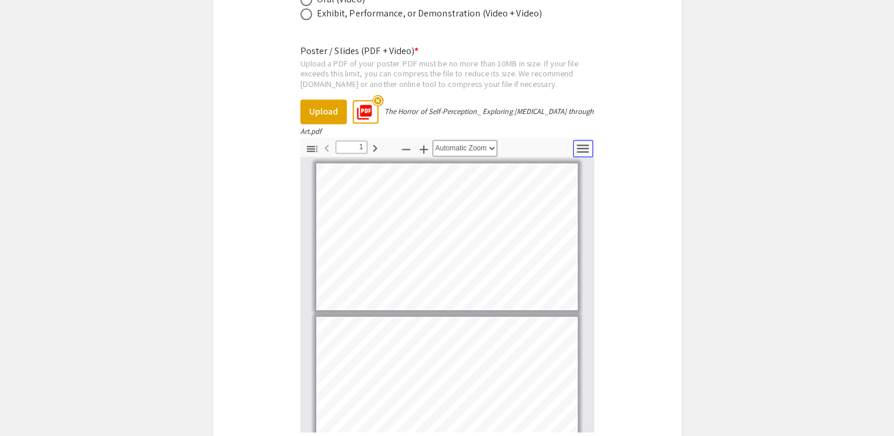
click at [584, 141] on icon "button" at bounding box center [583, 149] width 16 height 16
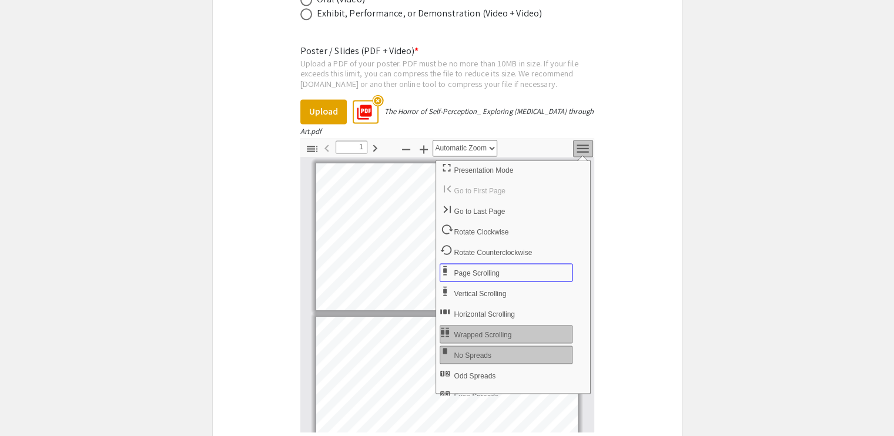
click at [512, 263] on button "Page Scrolling" at bounding box center [506, 272] width 133 height 18
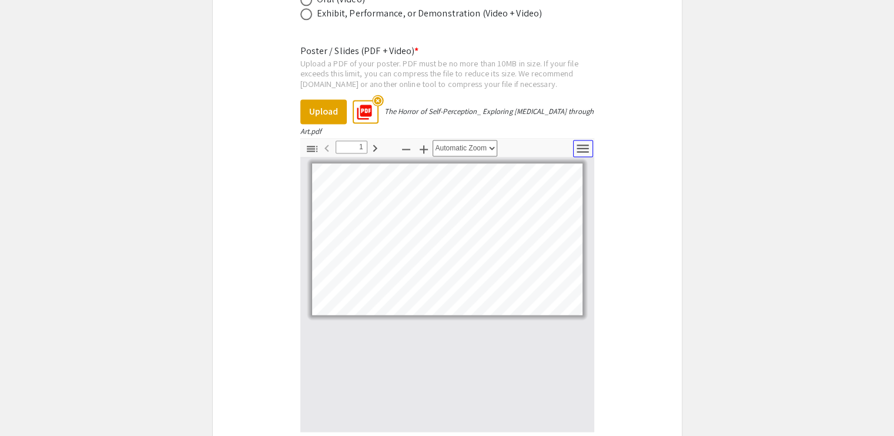
click at [583, 145] on icon "button" at bounding box center [583, 149] width 12 height 8
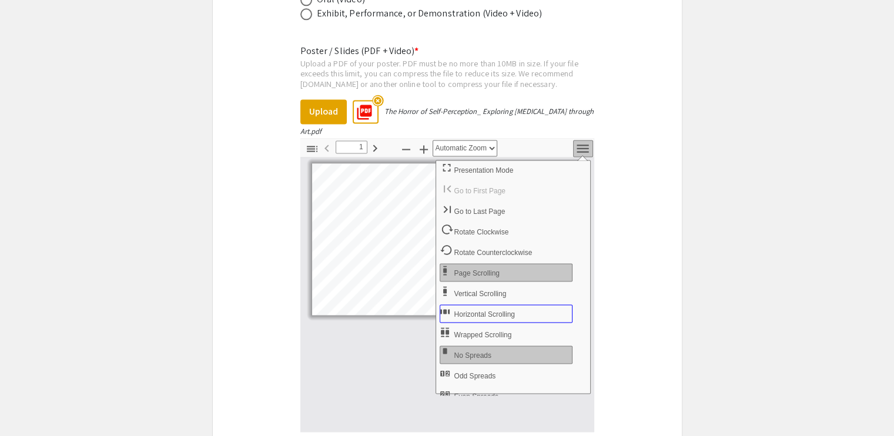
click at [504, 310] on span "Horizontal Scrolling" at bounding box center [486, 314] width 63 height 8
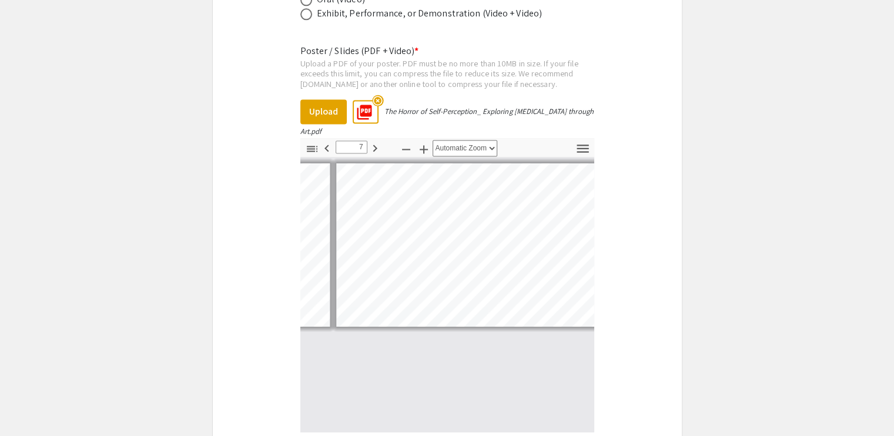
scroll to position [0, 1760]
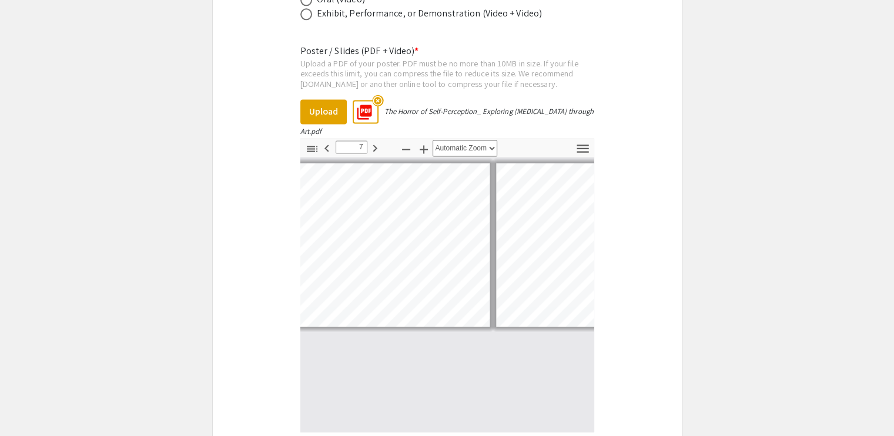
type input "8"
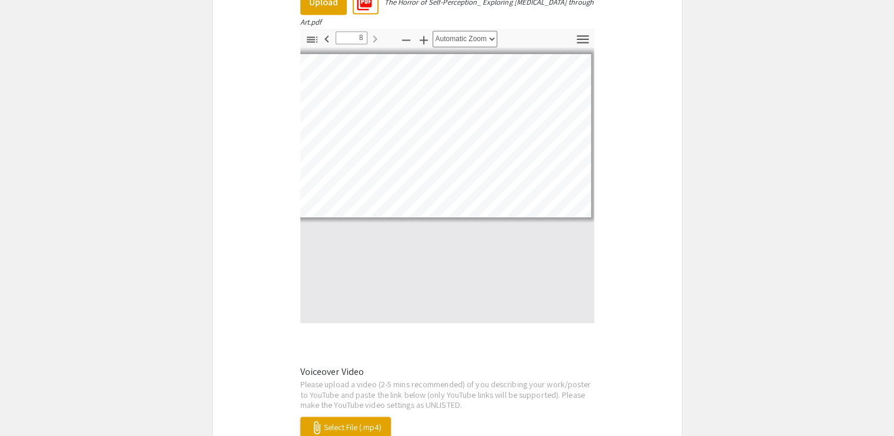
scroll to position [1688, 0]
